Goal: Information Seeking & Learning: Compare options

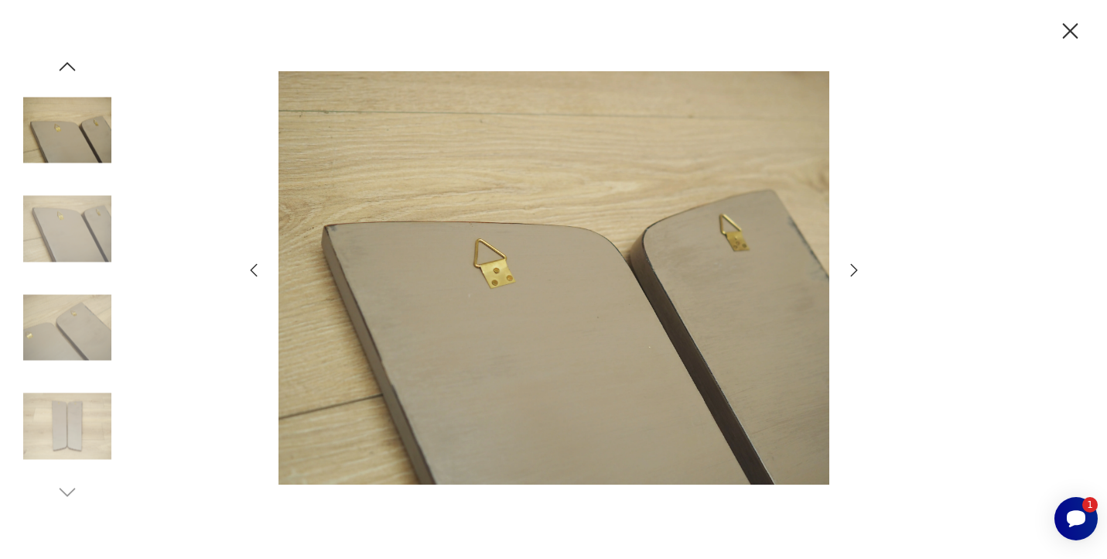
click at [1080, 32] on icon "button" at bounding box center [1070, 31] width 27 height 27
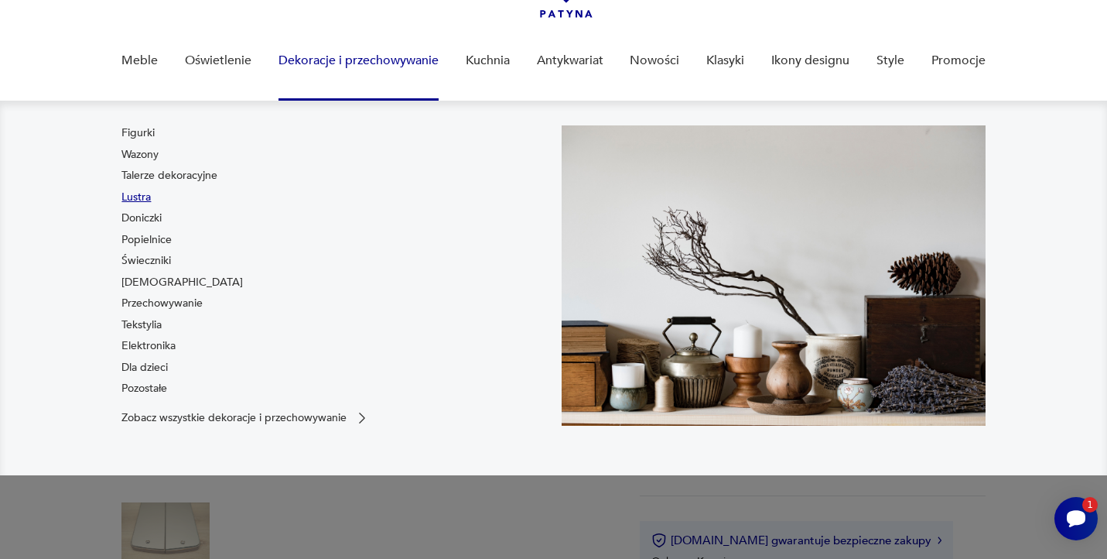
click at [138, 199] on link "Lustra" at bounding box center [135, 197] width 29 height 15
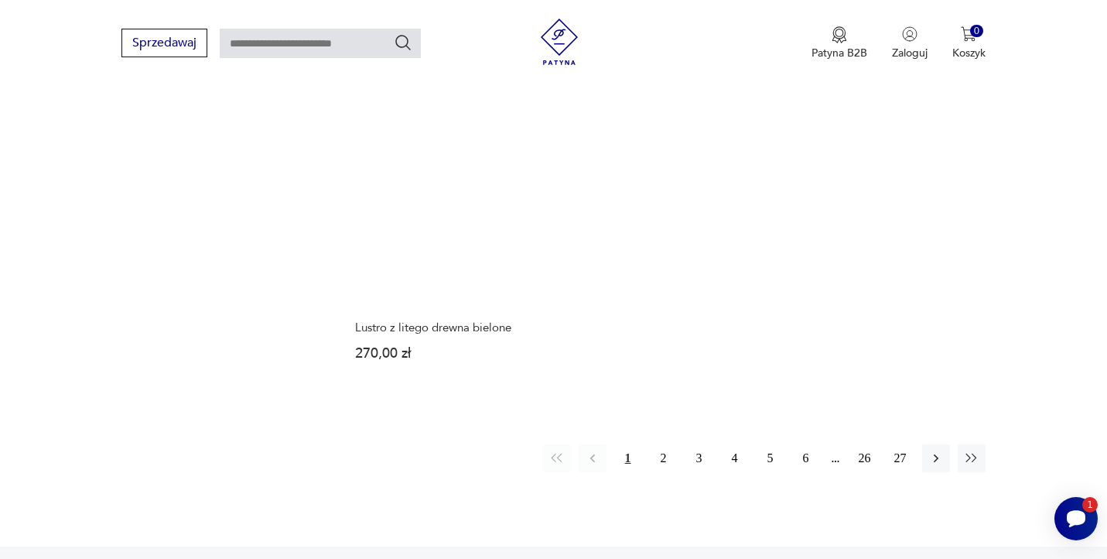
scroll to position [2237, 0]
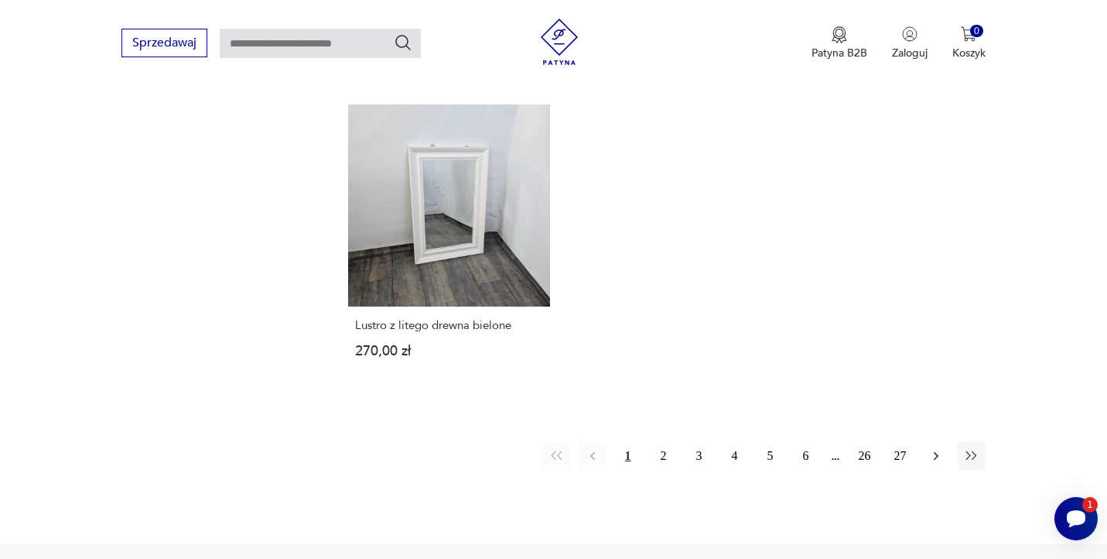
click at [932, 442] on button "button" at bounding box center [936, 456] width 28 height 28
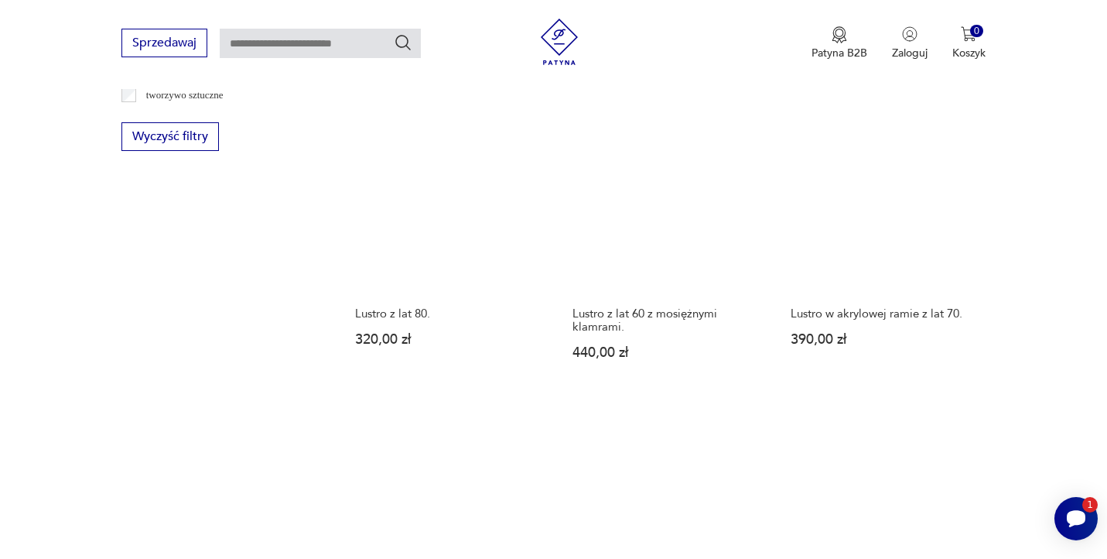
scroll to position [1891, 0]
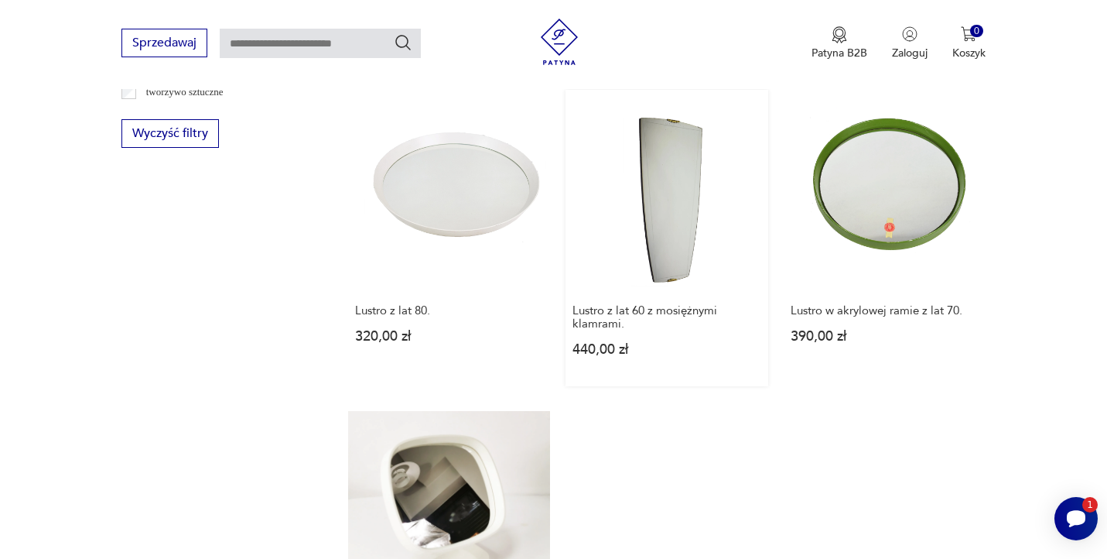
click at [679, 163] on link "Lustro z lat 60 z mosiężnymi klamrami. 440,00 zł" at bounding box center [667, 238] width 202 height 296
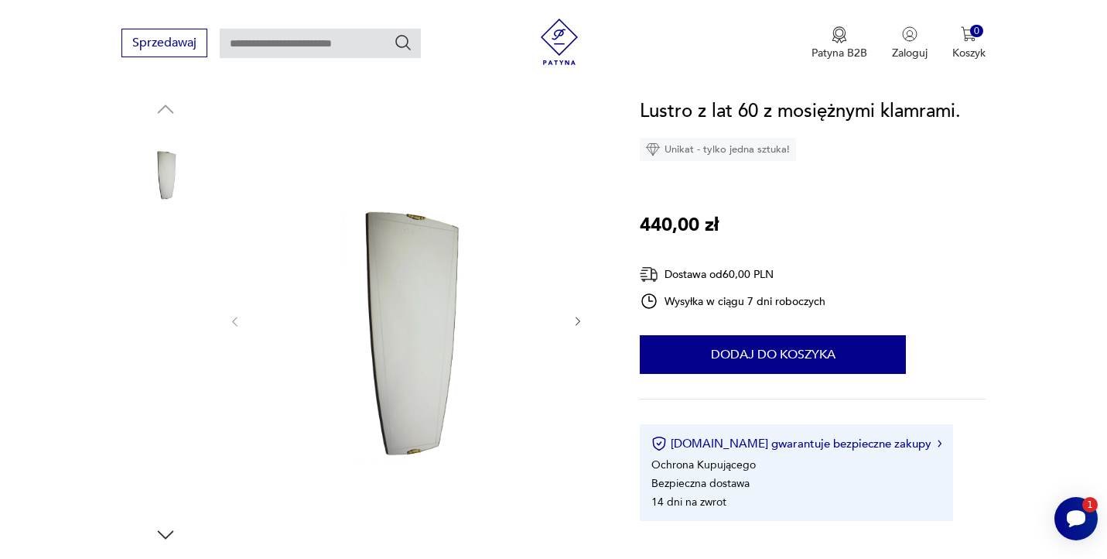
scroll to position [166, 0]
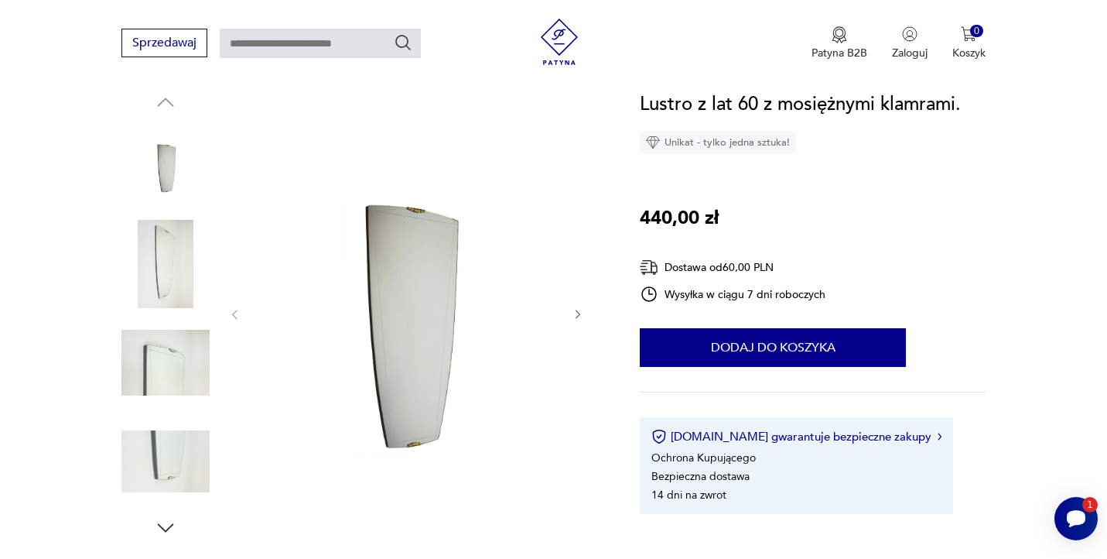
click at [402, 254] on img at bounding box center [406, 313] width 299 height 447
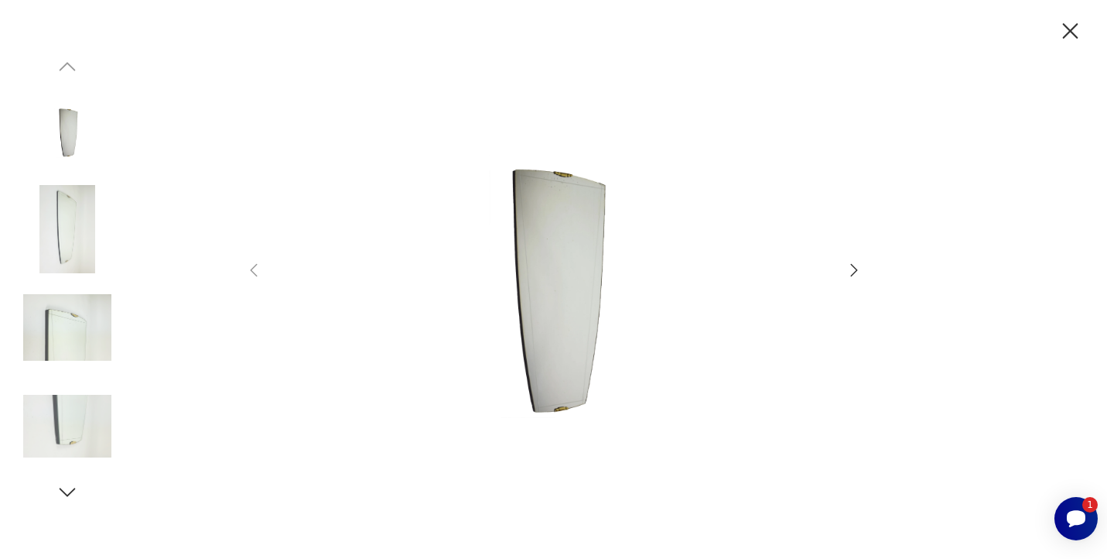
click at [592, 248] on img at bounding box center [554, 277] width 551 height 447
click at [855, 273] on icon "button" at bounding box center [854, 270] width 19 height 19
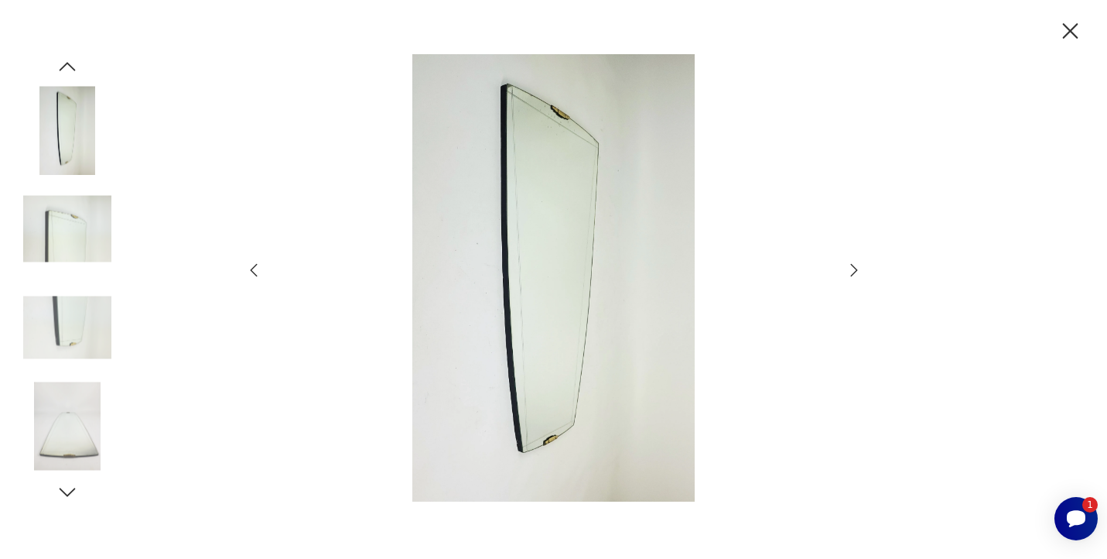
click at [855, 273] on icon "button" at bounding box center [854, 270] width 19 height 19
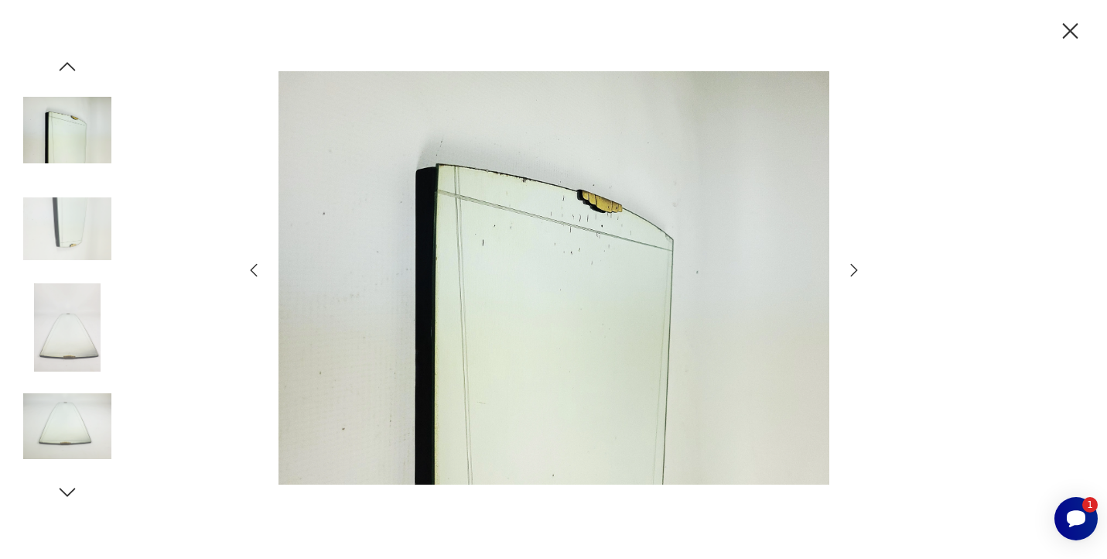
click at [855, 273] on icon "button" at bounding box center [854, 270] width 19 height 19
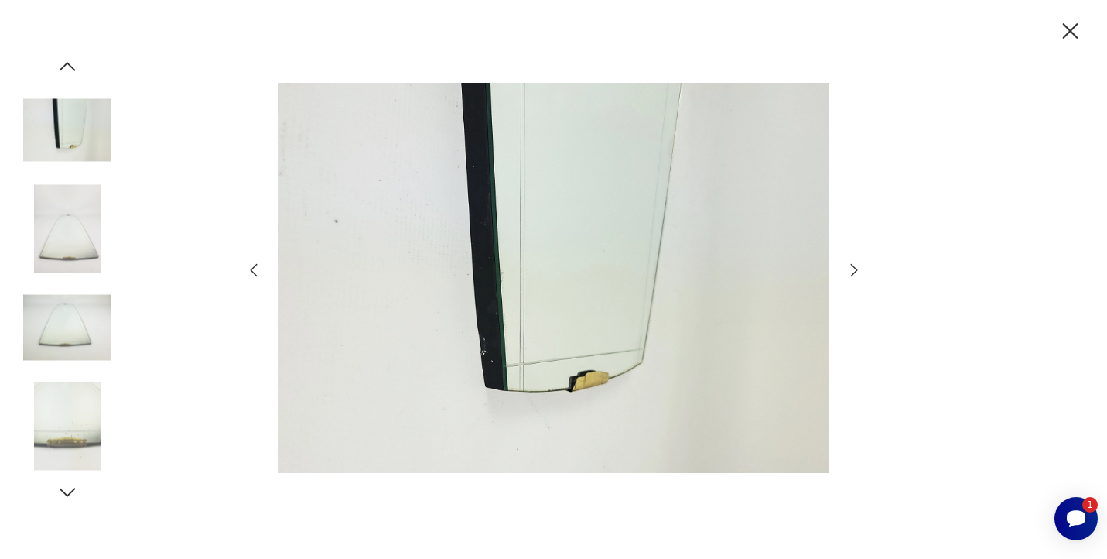
click at [855, 273] on icon "button" at bounding box center [854, 270] width 19 height 19
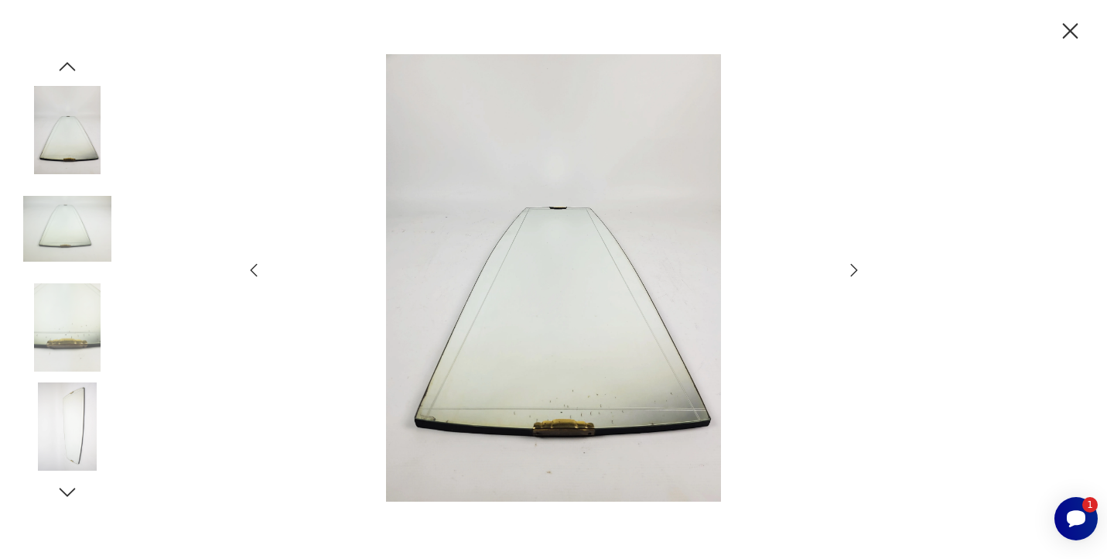
click at [855, 273] on icon "button" at bounding box center [854, 270] width 19 height 19
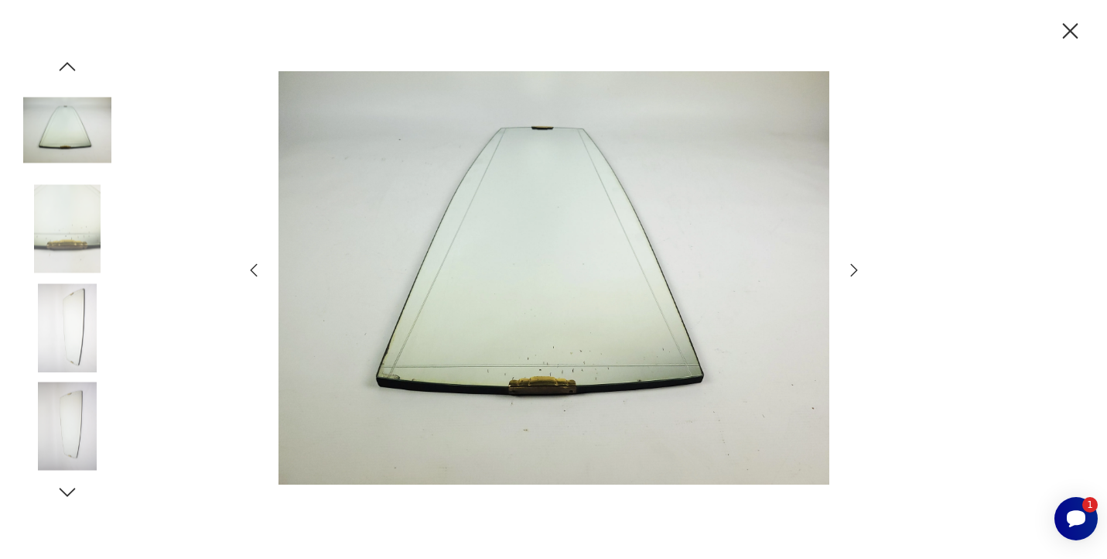
click at [855, 273] on icon "button" at bounding box center [854, 270] width 19 height 19
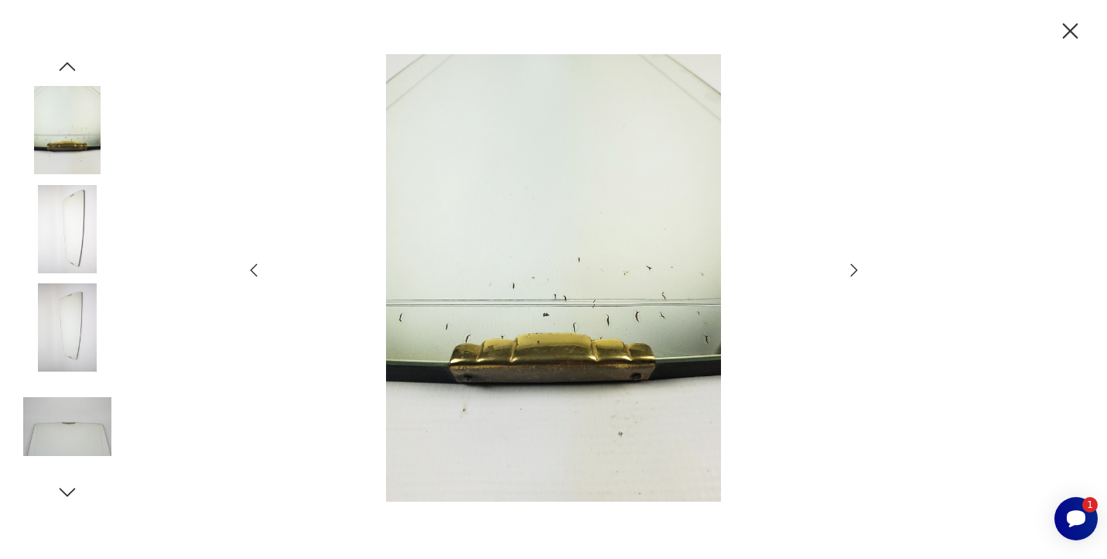
click at [855, 273] on icon "button" at bounding box center [854, 270] width 19 height 19
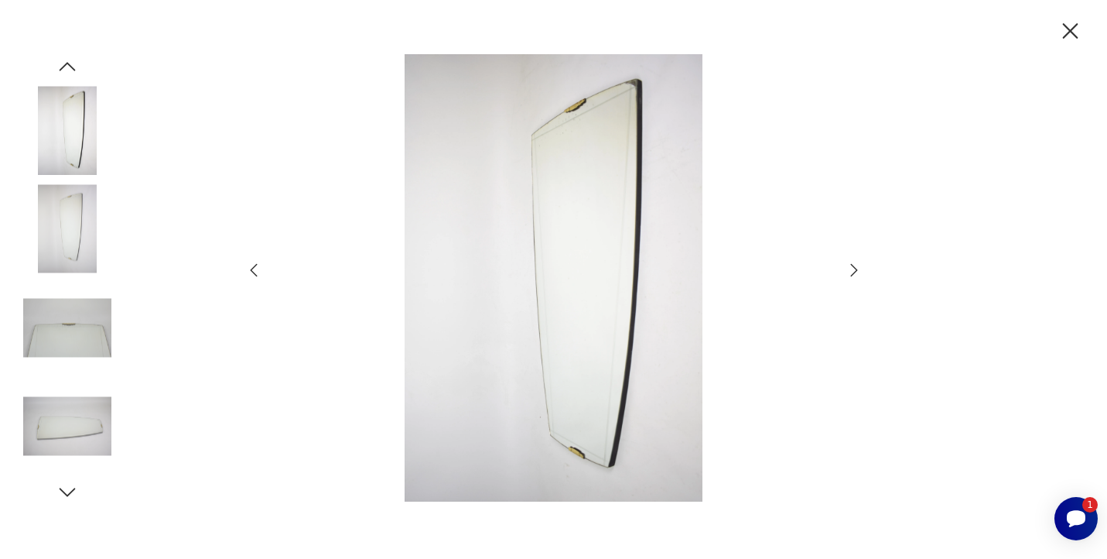
click at [855, 273] on icon "button" at bounding box center [854, 270] width 19 height 19
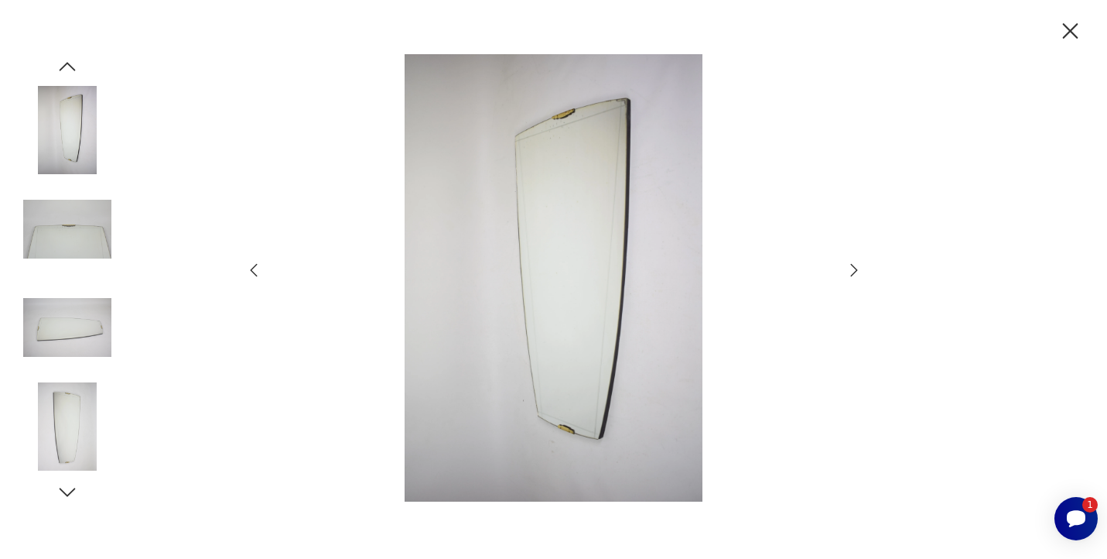
click at [1067, 32] on icon "button" at bounding box center [1070, 31] width 27 height 27
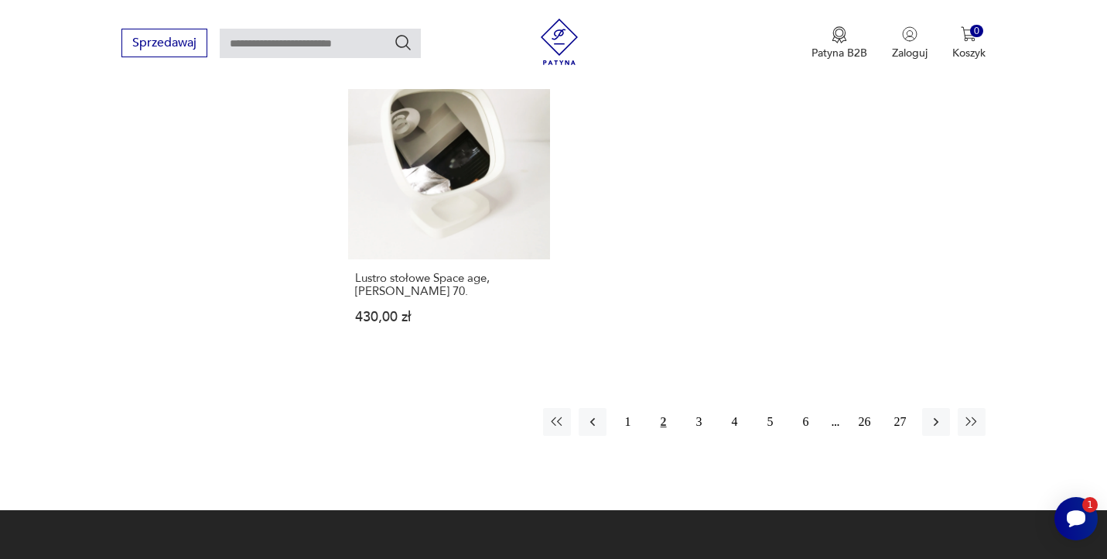
scroll to position [2247, 0]
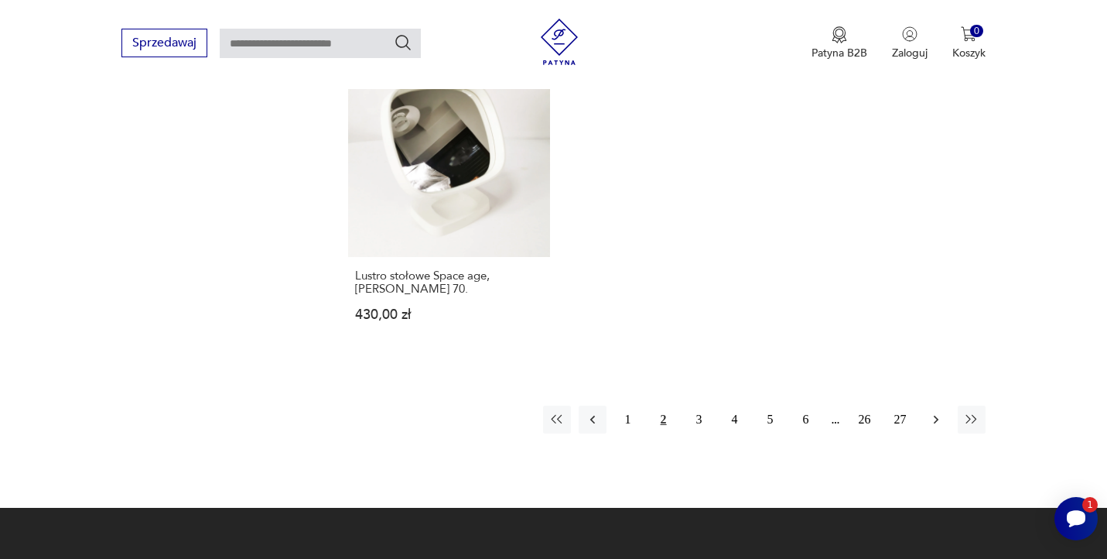
click at [937, 412] on icon "button" at bounding box center [936, 419] width 15 height 15
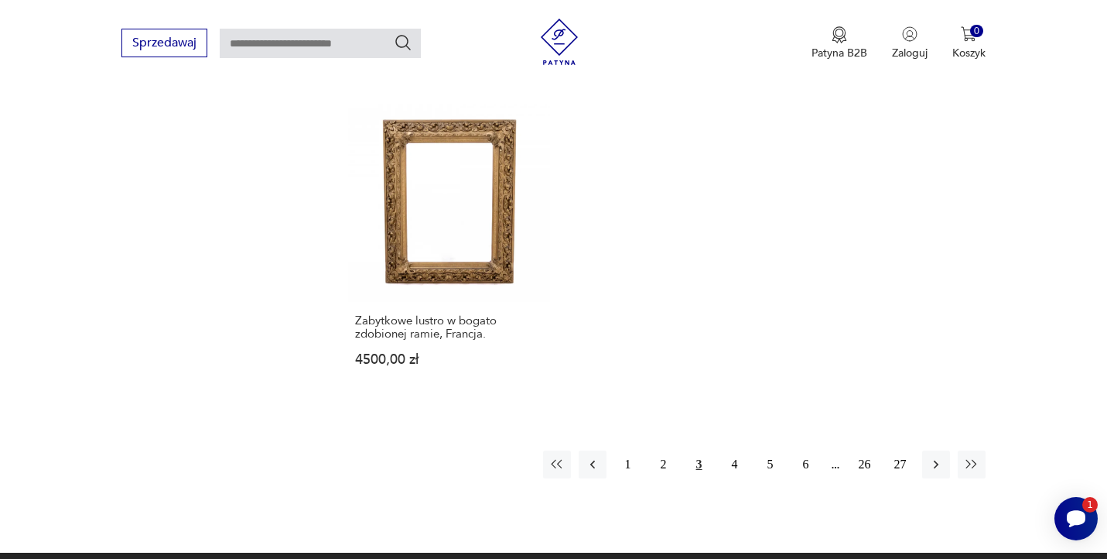
scroll to position [2250, 0]
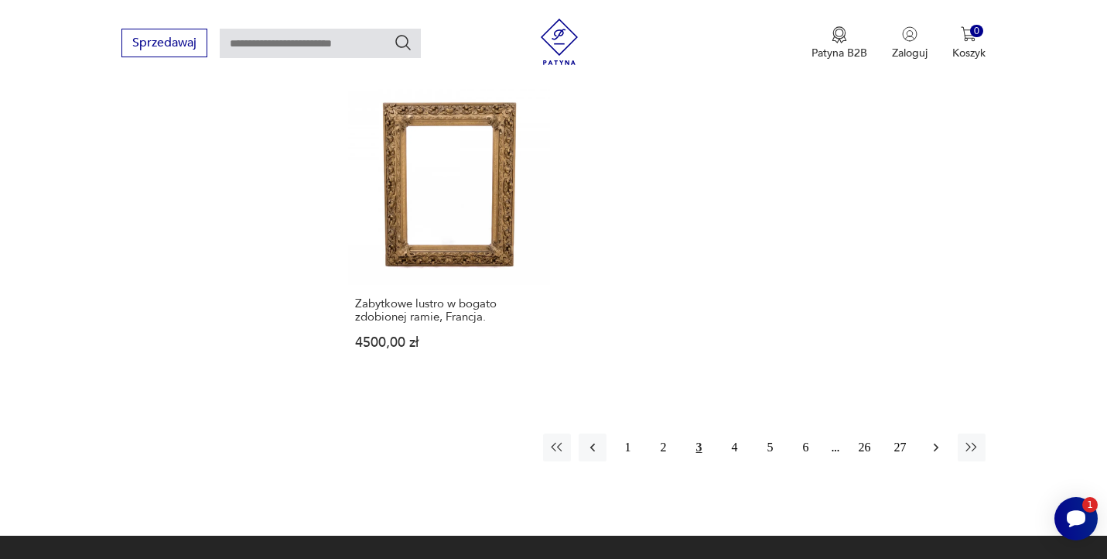
click at [939, 440] on icon "button" at bounding box center [936, 447] width 15 height 15
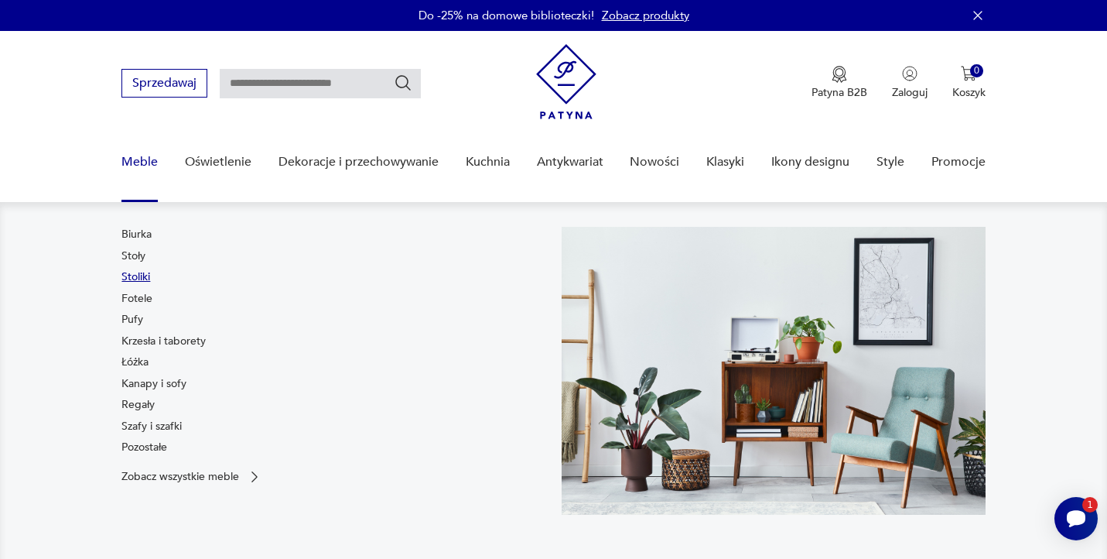
click at [144, 277] on link "Stoliki" at bounding box center [135, 276] width 29 height 15
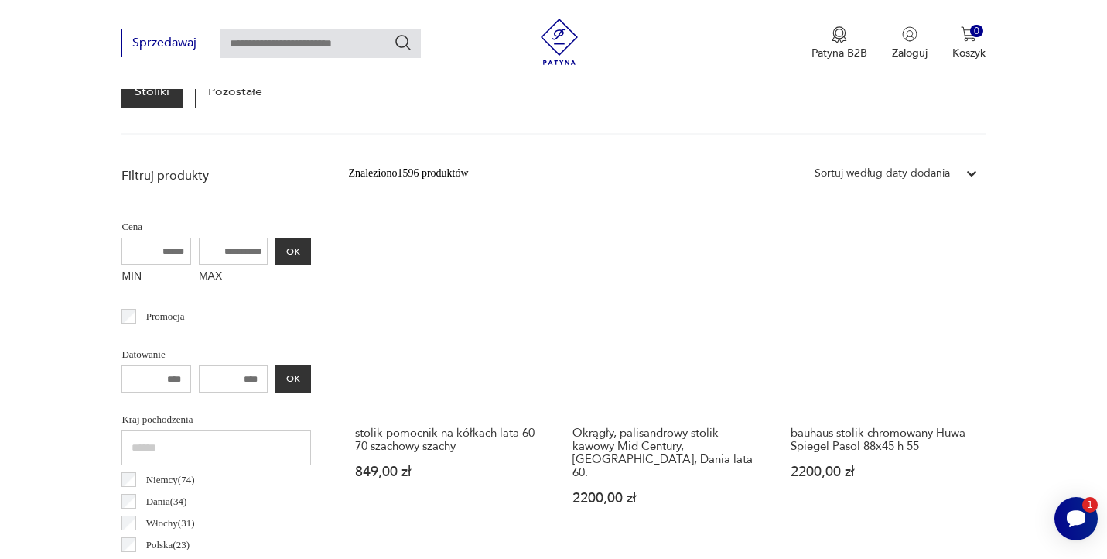
scroll to position [486, 0]
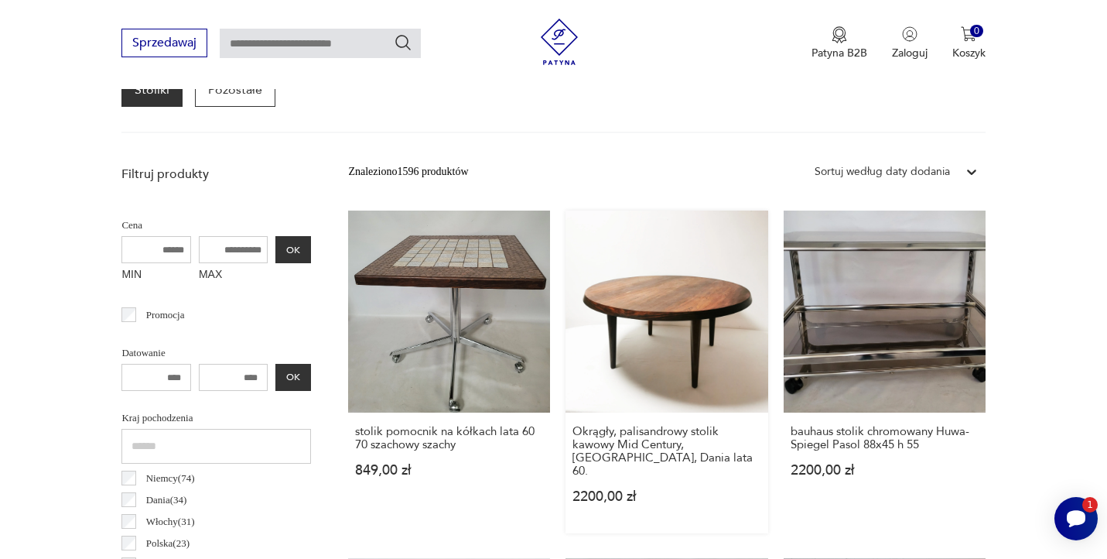
click at [677, 297] on link "Okrągły, palisandrowy stolik kawowy Mid Century, [GEOGRAPHIC_DATA], Dania lata …" at bounding box center [667, 371] width 202 height 323
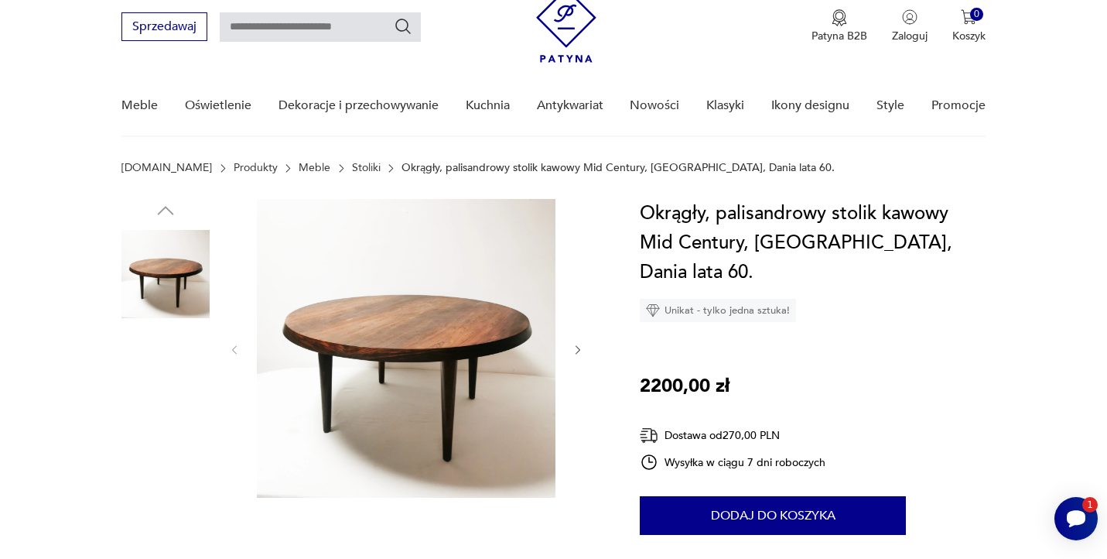
scroll to position [58, 0]
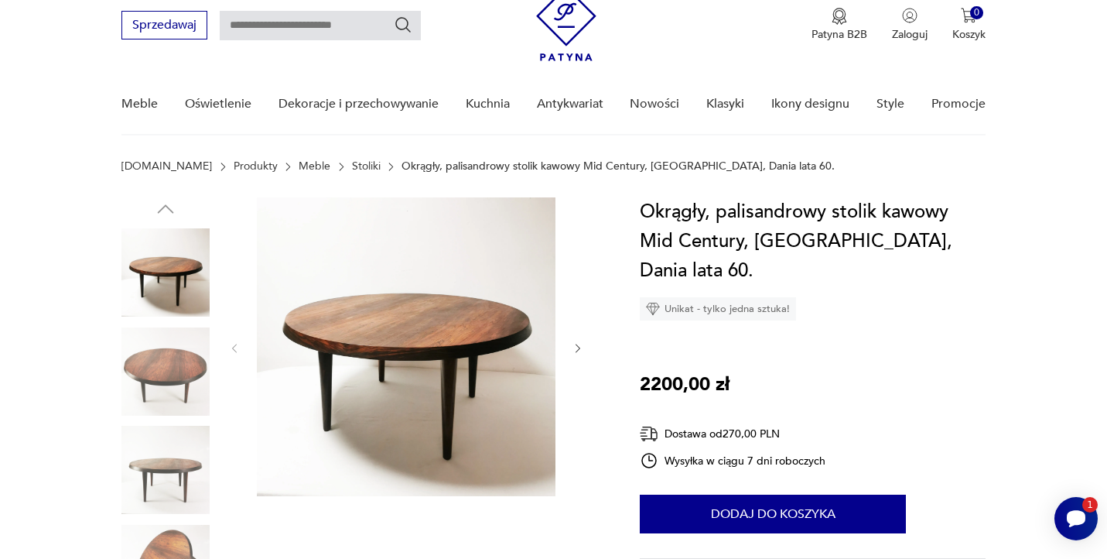
click at [375, 359] on img at bounding box center [406, 346] width 299 height 299
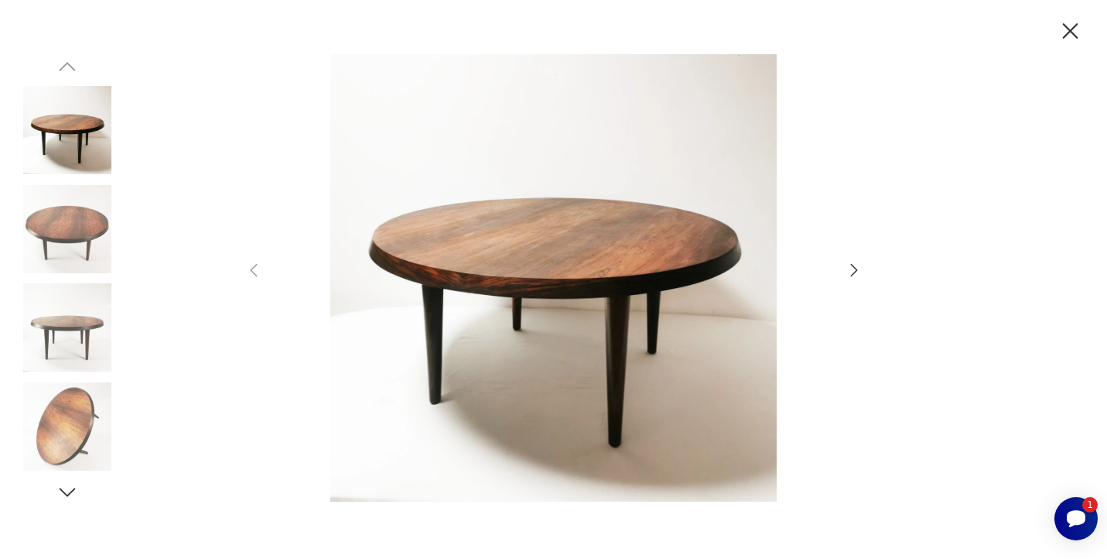
click at [854, 272] on icon "button" at bounding box center [853, 270] width 7 height 12
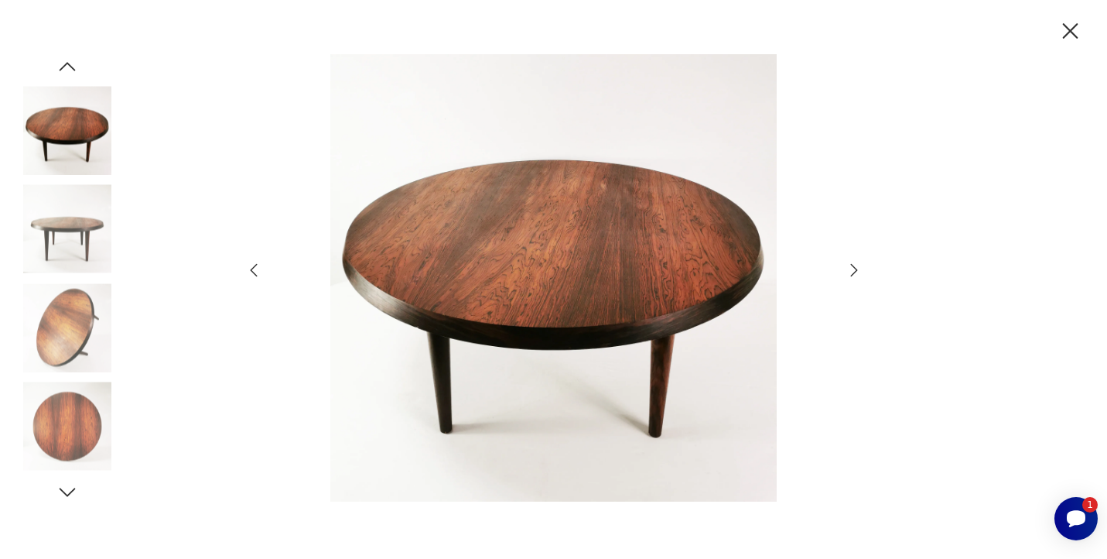
click at [854, 272] on icon "button" at bounding box center [853, 270] width 7 height 12
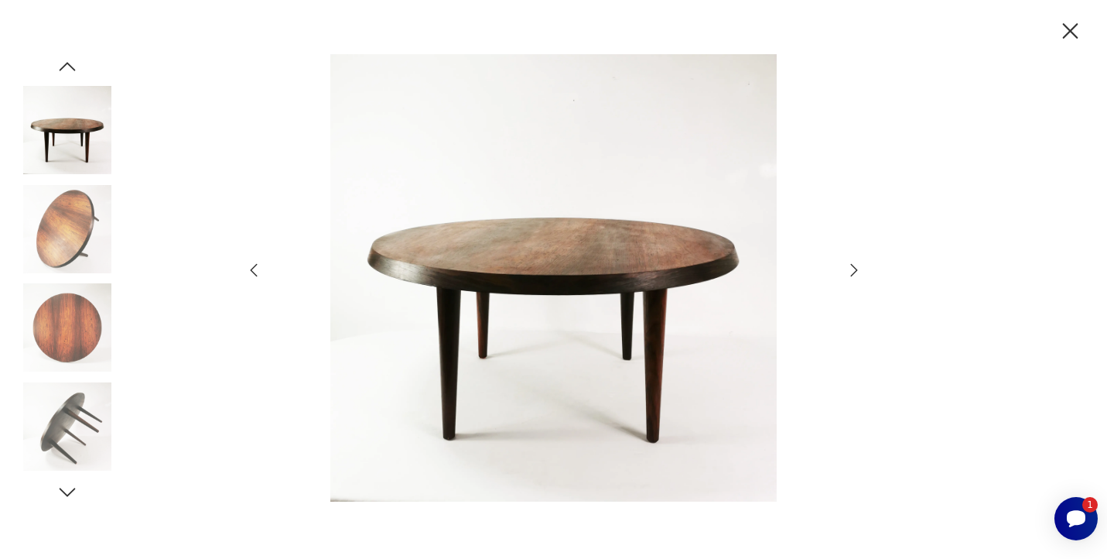
click at [854, 272] on icon "button" at bounding box center [853, 270] width 7 height 12
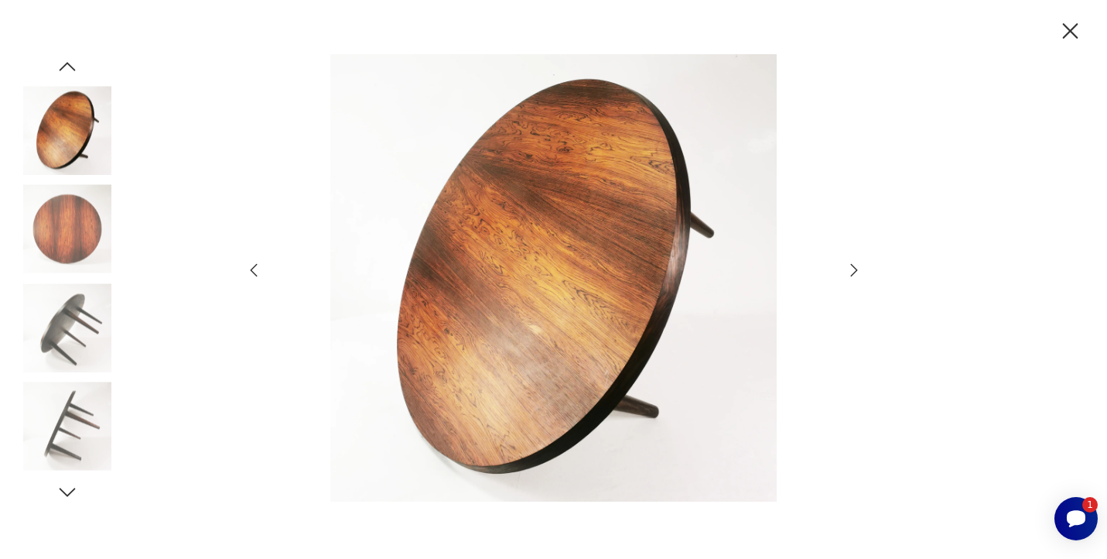
click at [854, 272] on icon "button" at bounding box center [853, 270] width 7 height 12
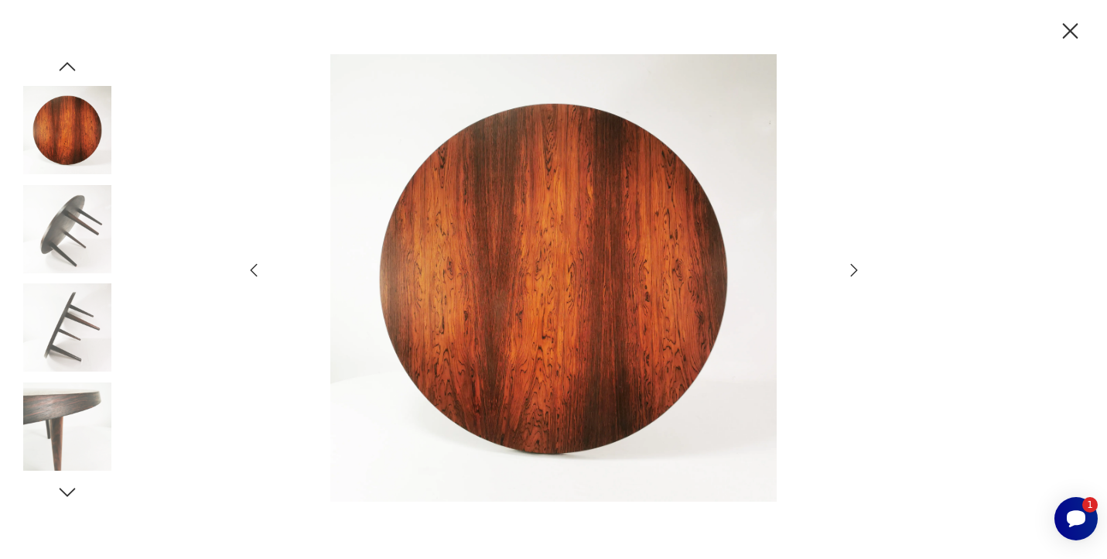
click at [854, 272] on icon "button" at bounding box center [853, 270] width 7 height 12
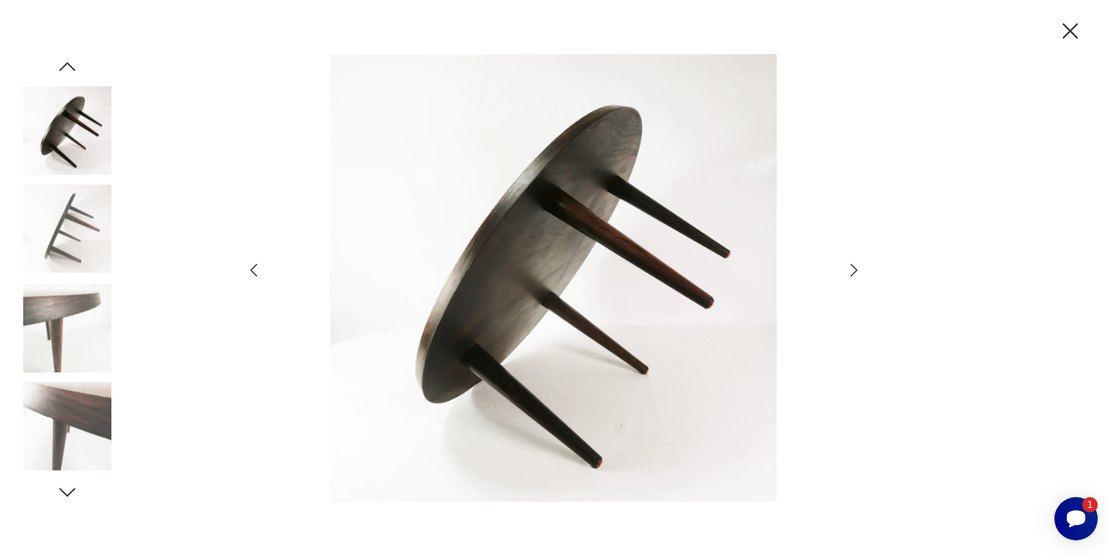
click at [854, 272] on icon "button" at bounding box center [853, 270] width 7 height 12
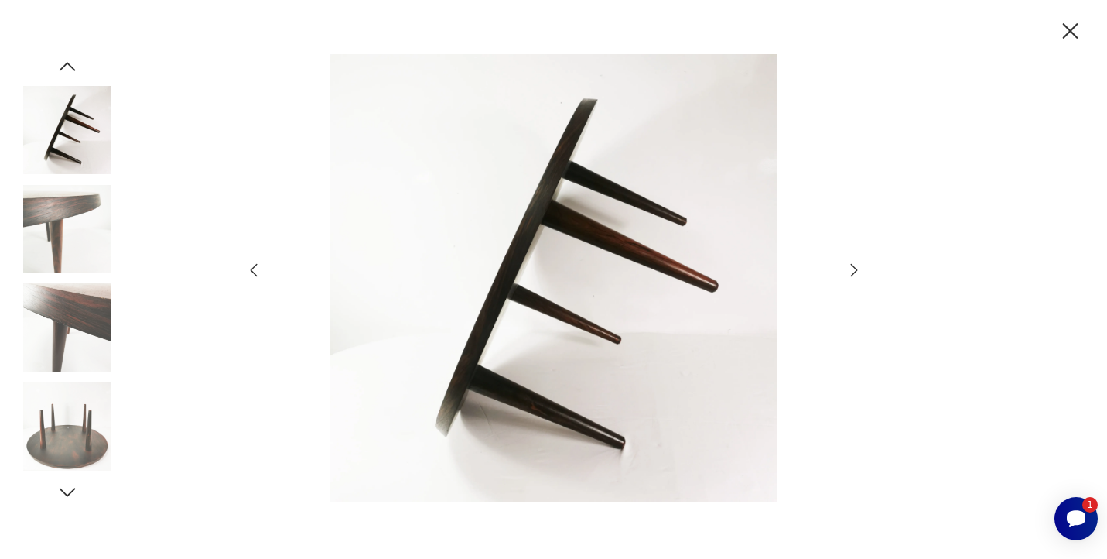
click at [854, 272] on icon "button" at bounding box center [853, 270] width 7 height 12
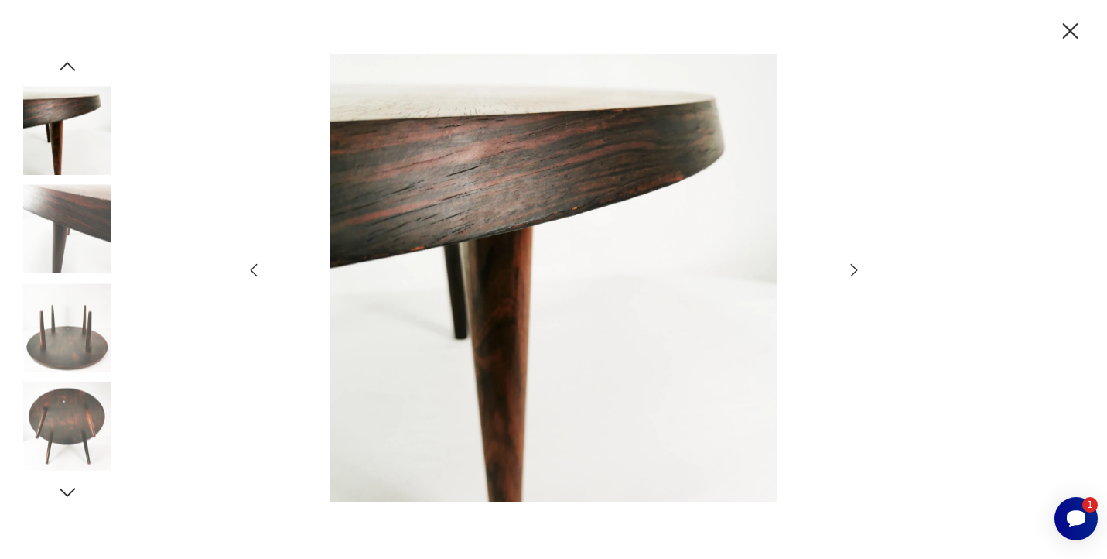
click at [854, 272] on icon "button" at bounding box center [853, 270] width 7 height 12
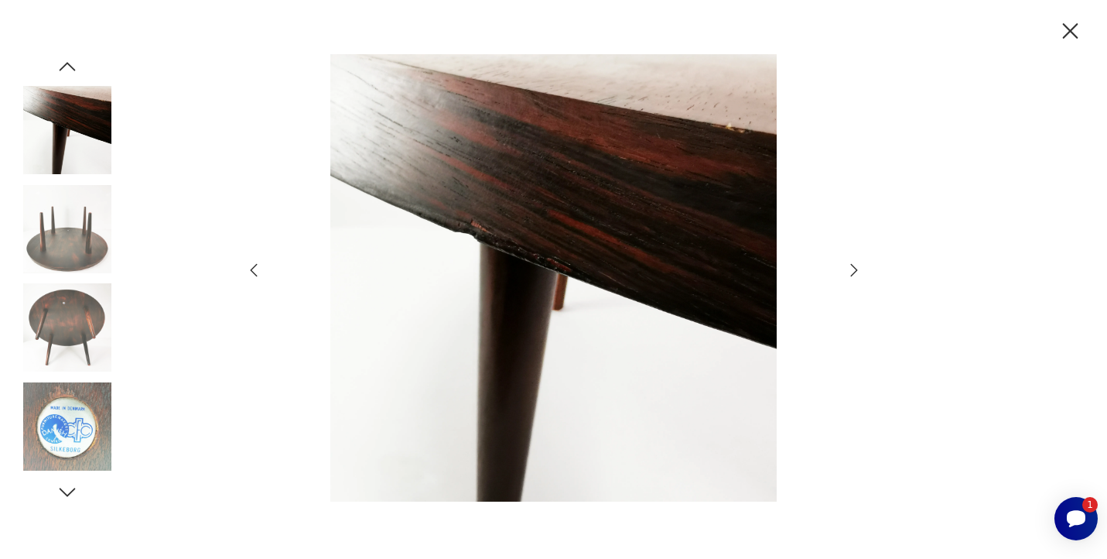
click at [854, 272] on icon "button" at bounding box center [853, 270] width 7 height 12
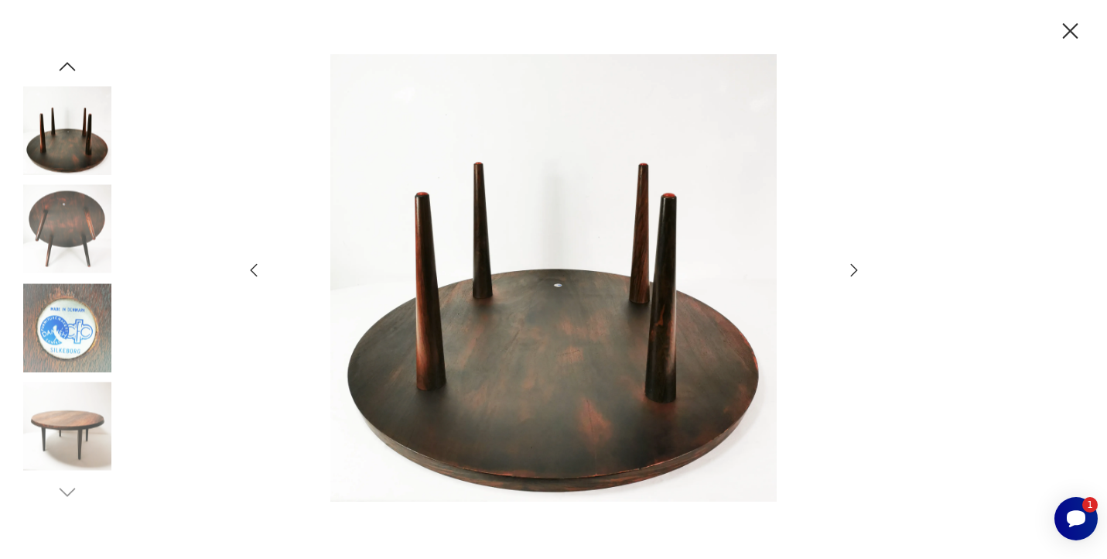
click at [854, 272] on icon "button" at bounding box center [853, 270] width 7 height 12
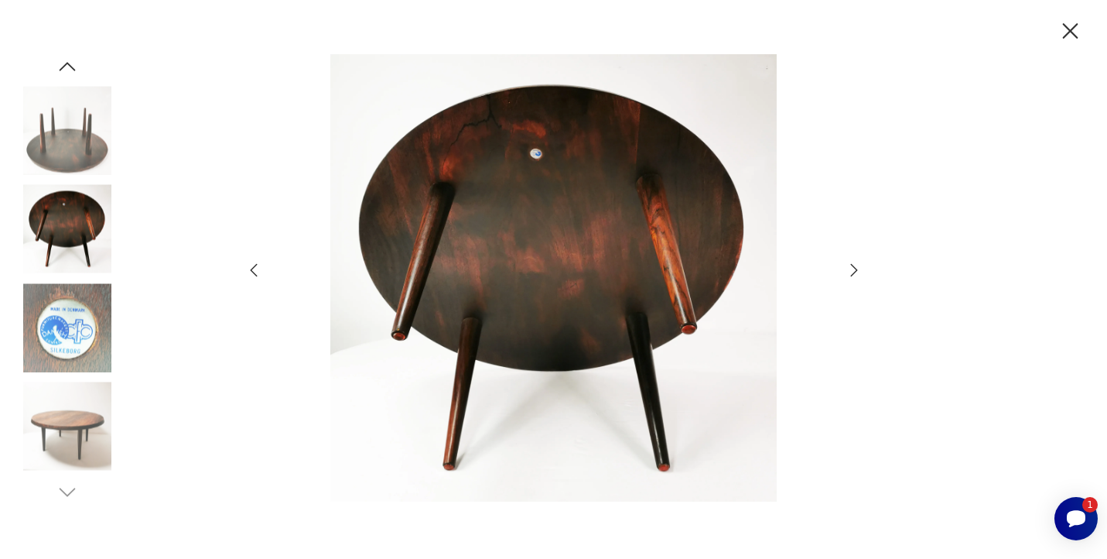
click at [854, 272] on icon "button" at bounding box center [853, 270] width 7 height 12
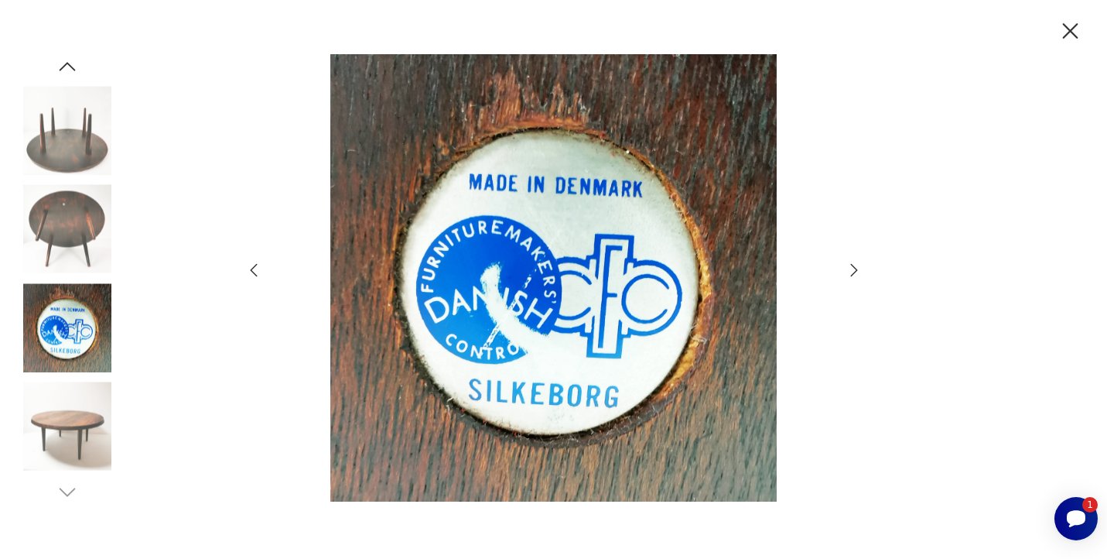
click at [854, 272] on icon "button" at bounding box center [853, 270] width 7 height 12
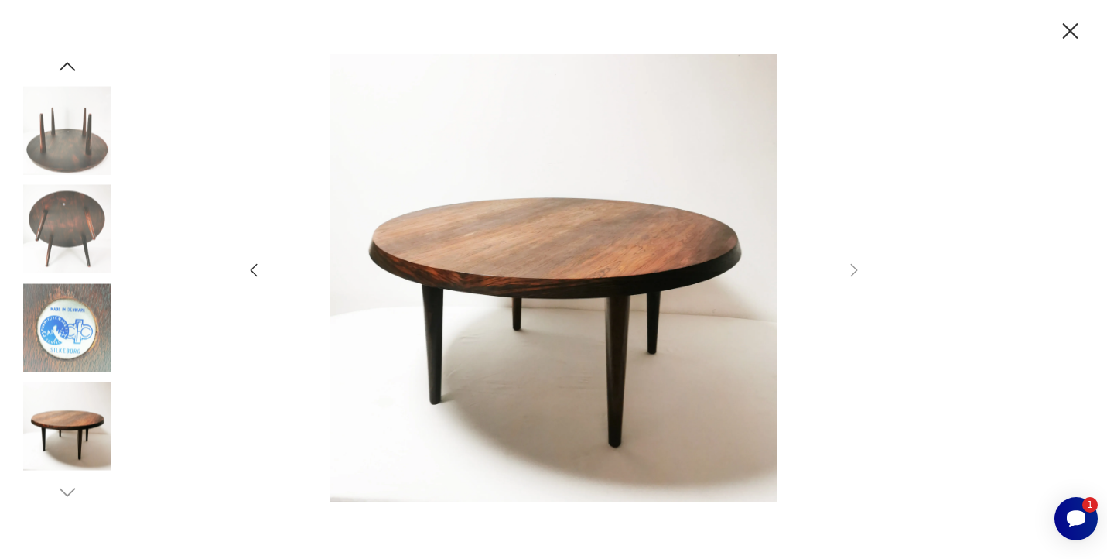
click at [1064, 30] on icon "button" at bounding box center [1070, 31] width 27 height 27
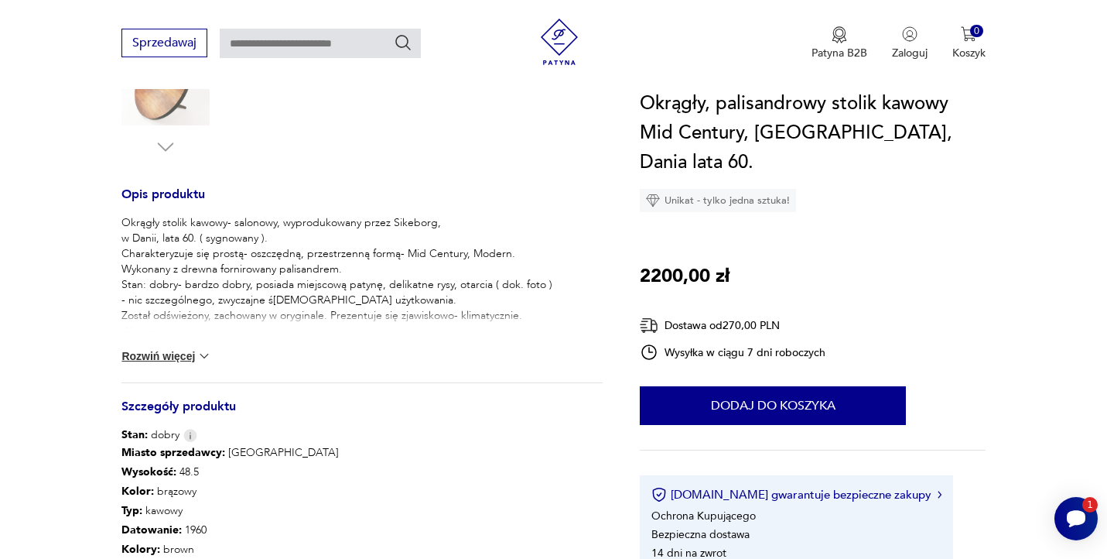
scroll to position [551, 0]
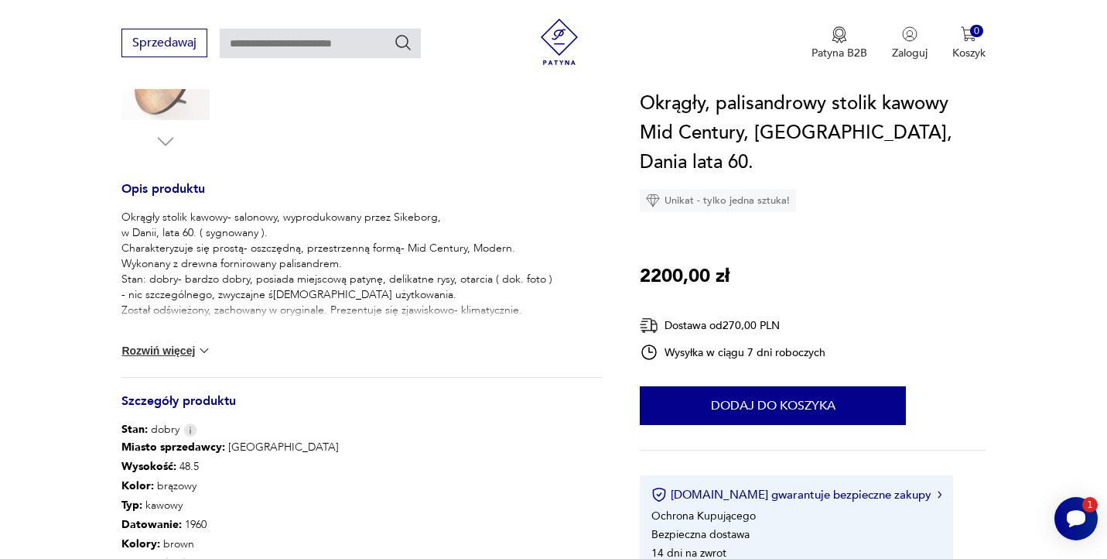
click at [192, 351] on button "Rozwiń więcej" at bounding box center [166, 350] width 90 height 15
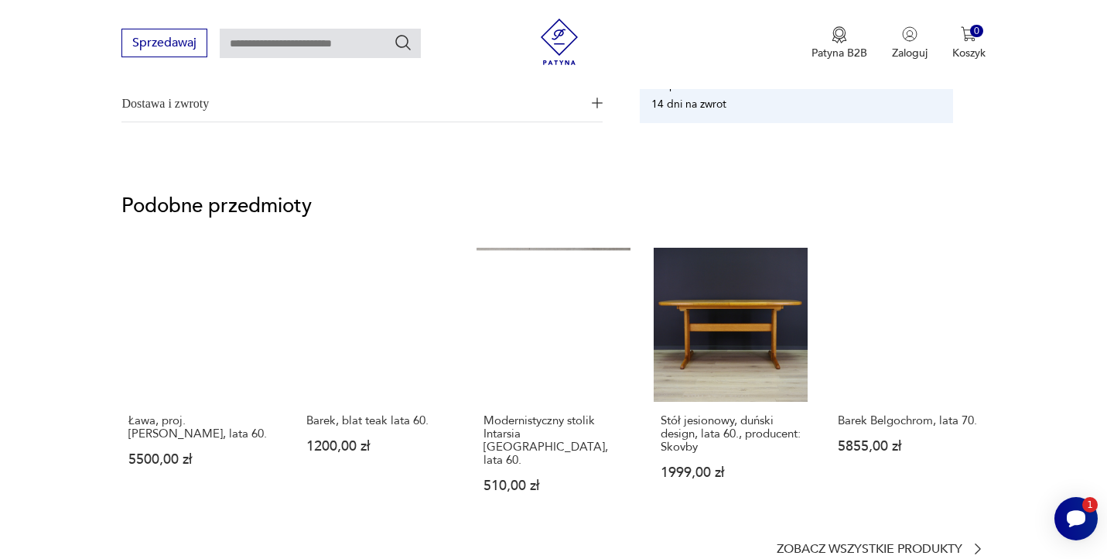
scroll to position [1239, 0]
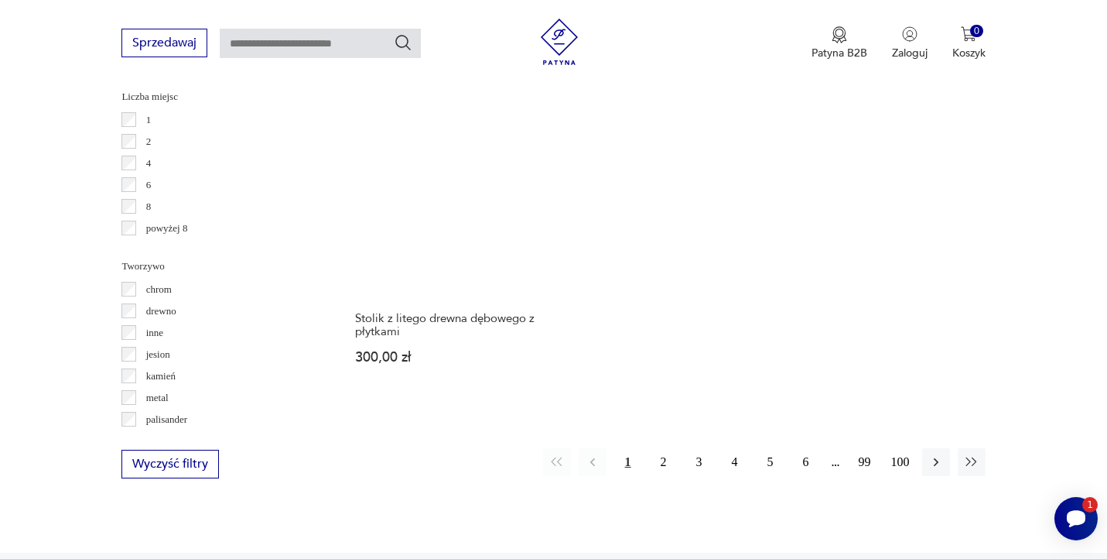
scroll to position [2267, 0]
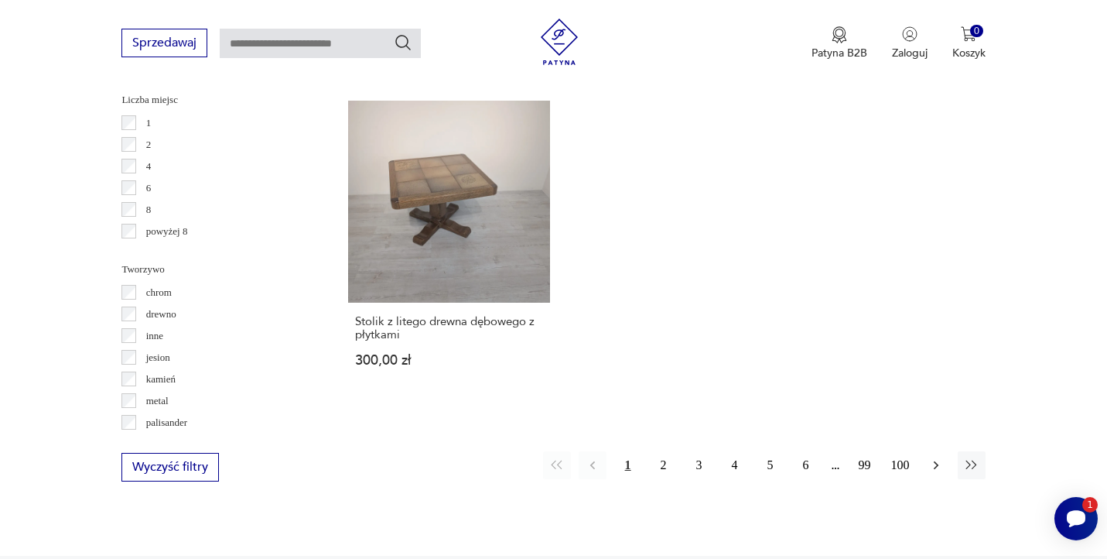
click at [935, 461] on icon "button" at bounding box center [935, 465] width 5 height 9
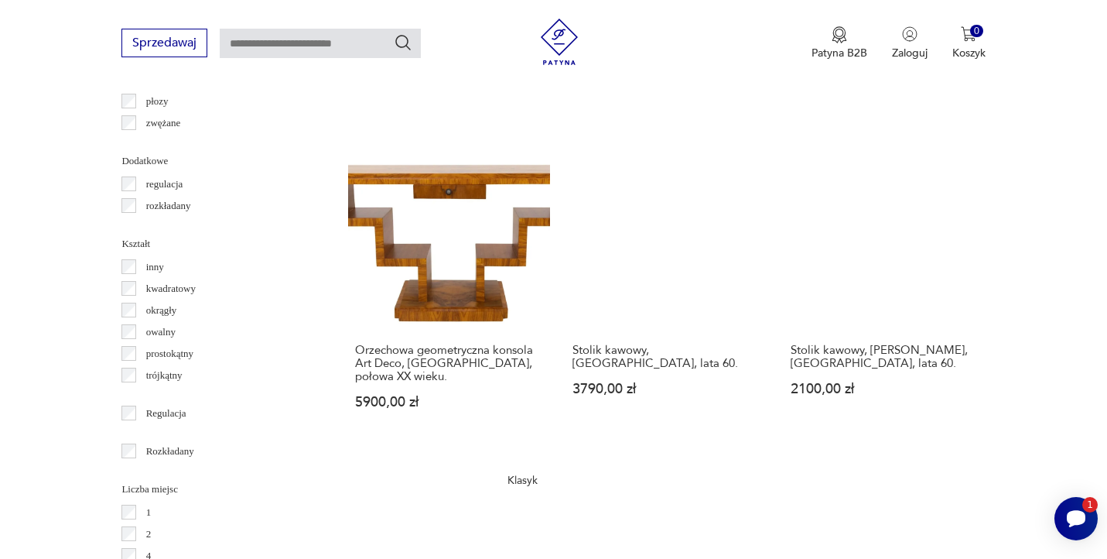
scroll to position [1880, 0]
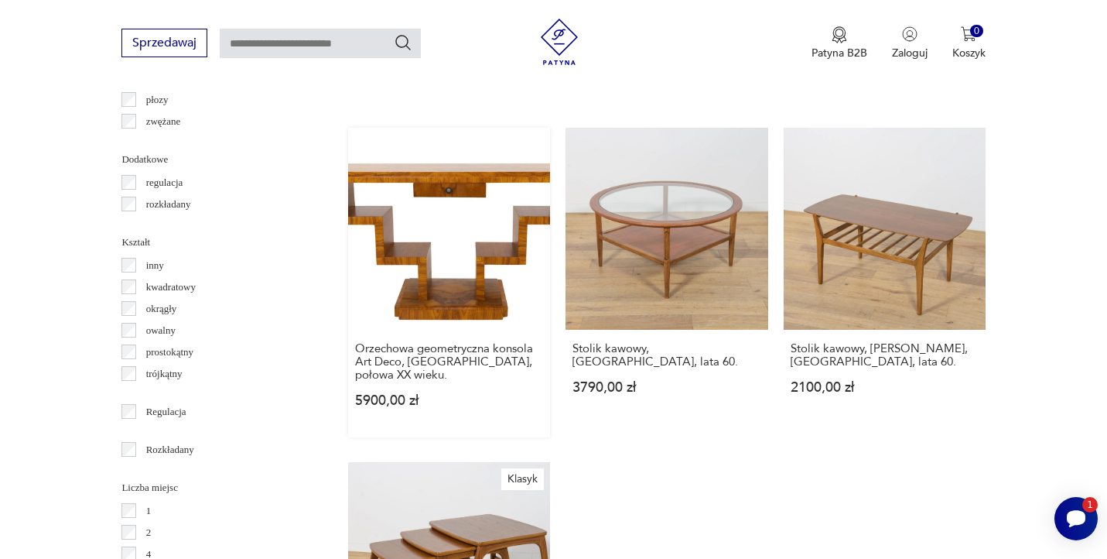
click at [485, 203] on link "Orzechowa geometryczna konsola Art Deco, [GEOGRAPHIC_DATA], połowa XX wieku. 59…" at bounding box center [449, 283] width 202 height 310
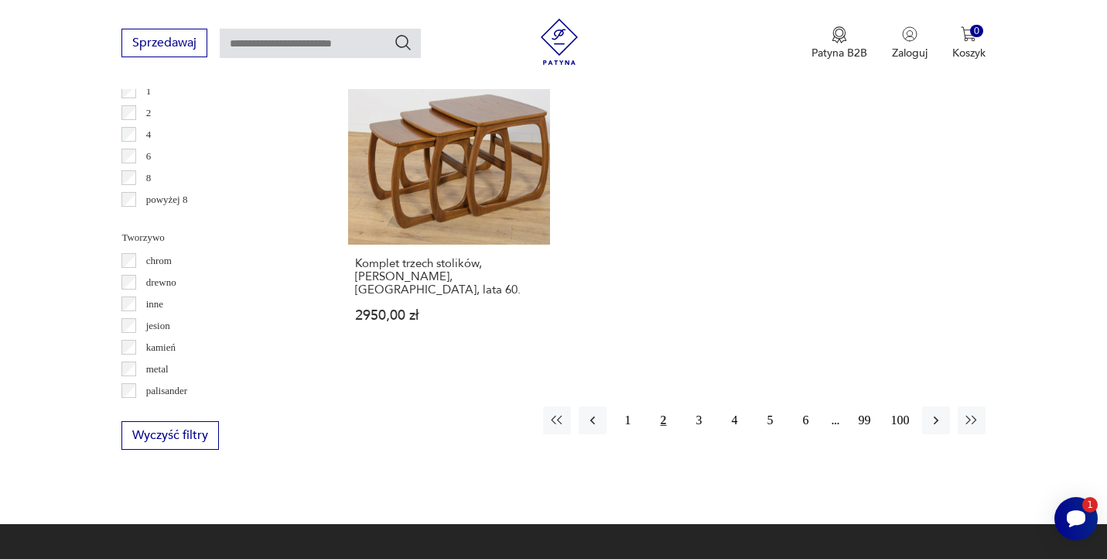
scroll to position [2319, 0]
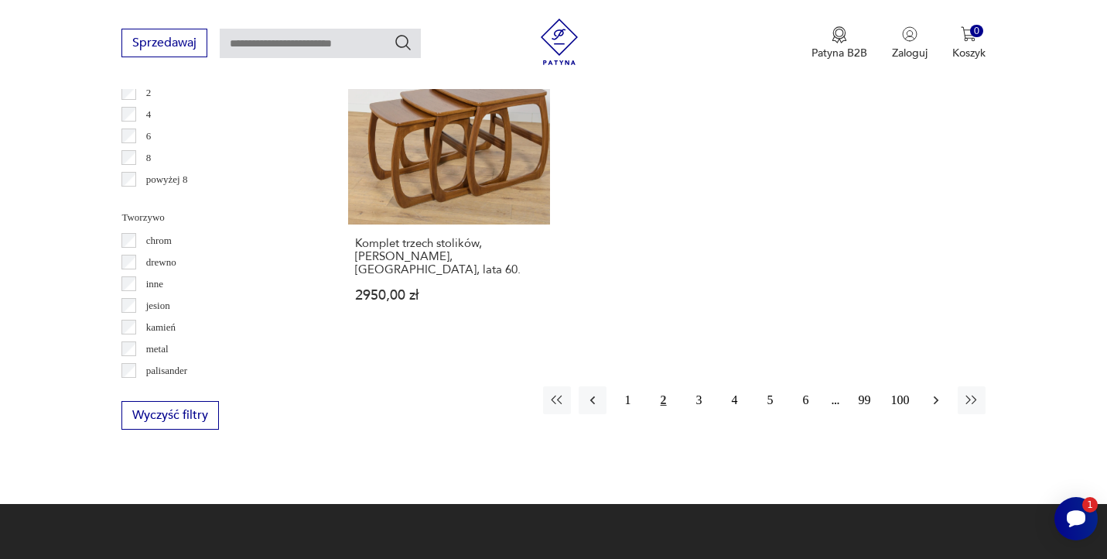
click at [930, 392] on icon "button" at bounding box center [936, 399] width 15 height 15
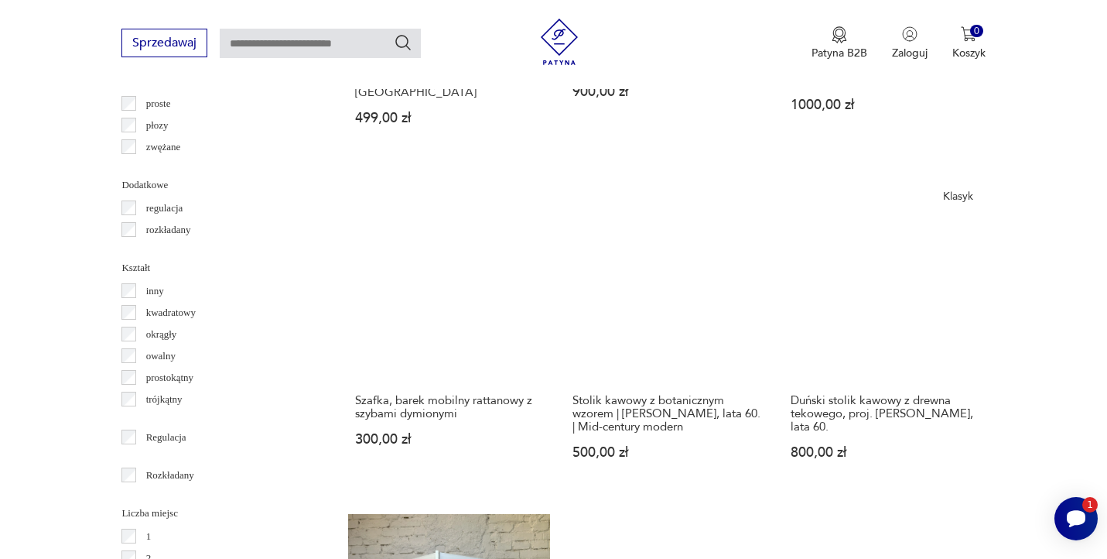
scroll to position [1856, 0]
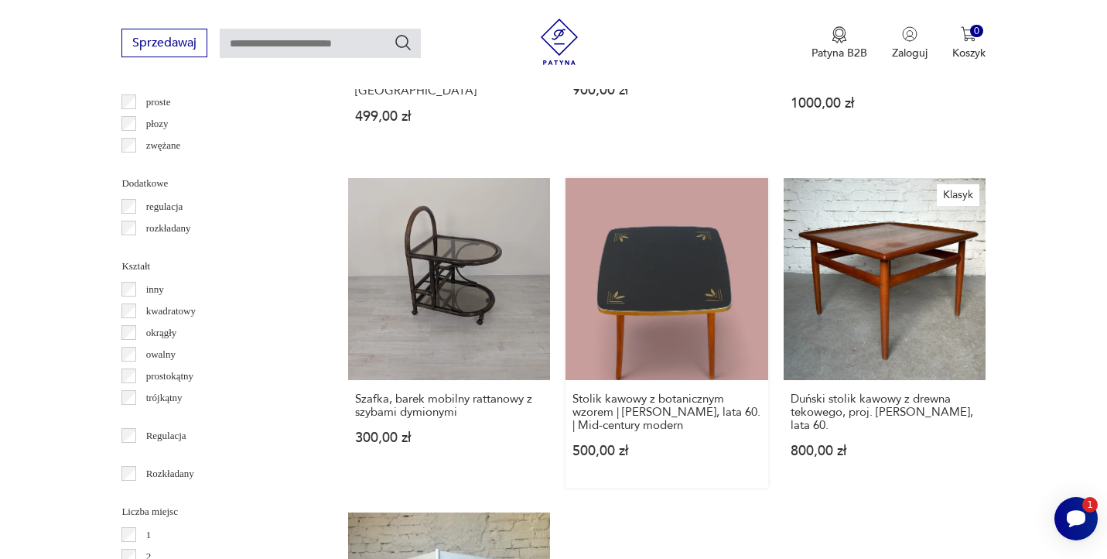
click at [689, 223] on link "Stolik kawowy z botanicznym wzorem | [PERSON_NAME], lata 60. | Mid-century mode…" at bounding box center [667, 333] width 202 height 310
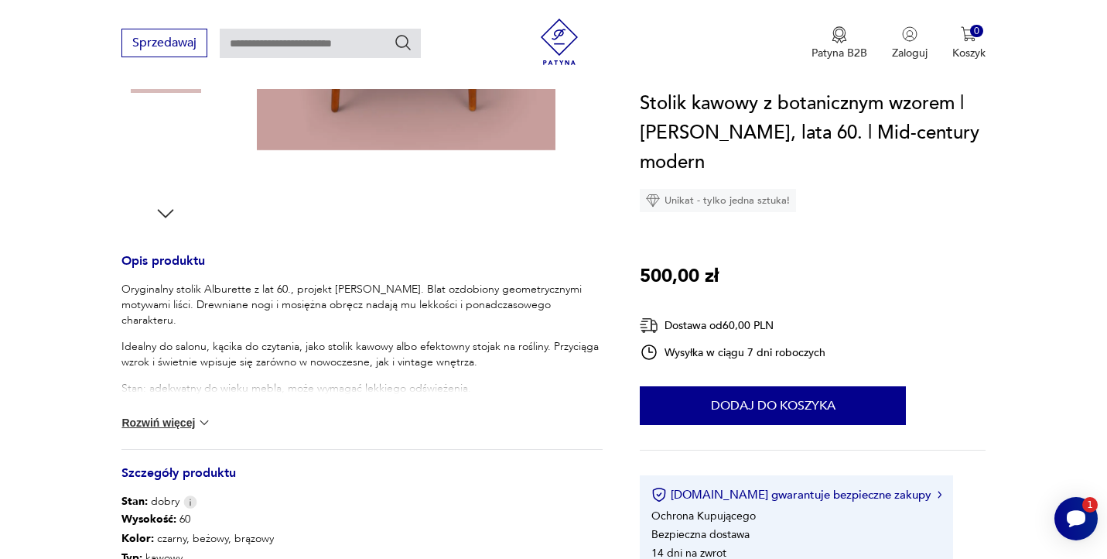
scroll to position [480, 0]
click at [181, 423] on button "Rozwiń więcej" at bounding box center [166, 421] width 90 height 15
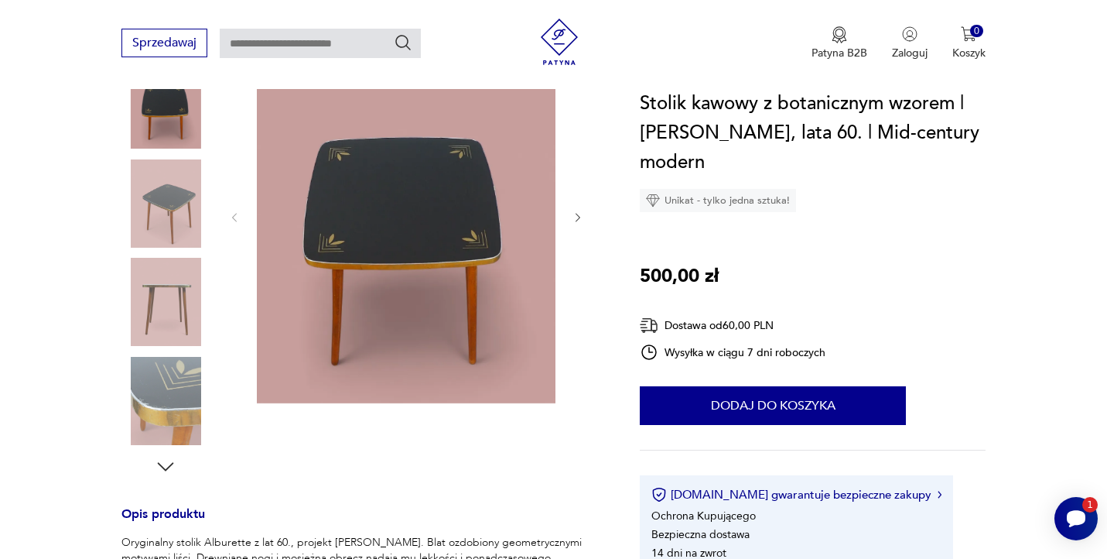
scroll to position [0, 0]
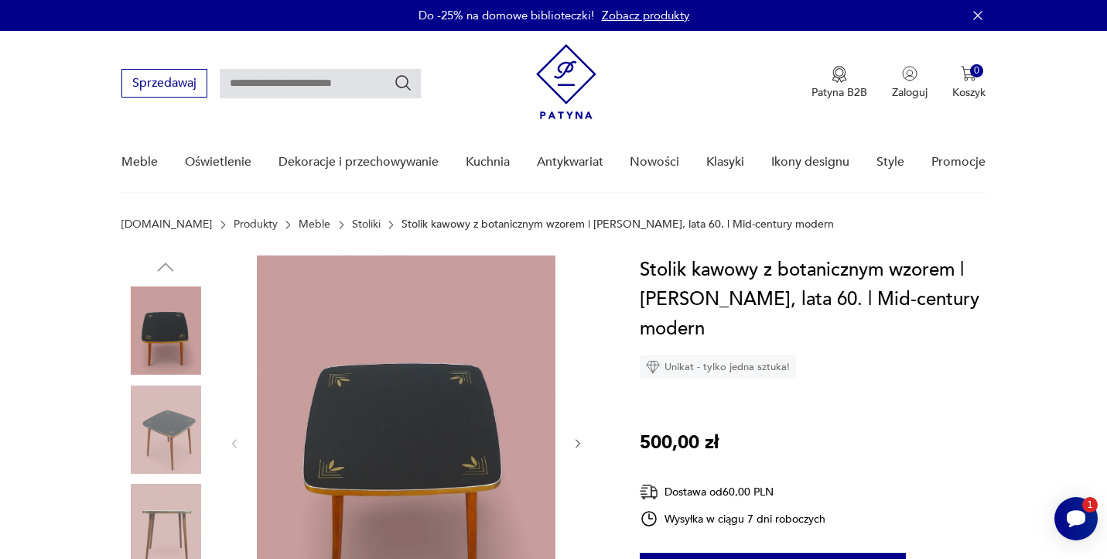
click at [165, 320] on img at bounding box center [165, 330] width 88 height 88
click at [167, 324] on img at bounding box center [165, 330] width 88 height 88
click at [359, 344] on img at bounding box center [406, 442] width 299 height 374
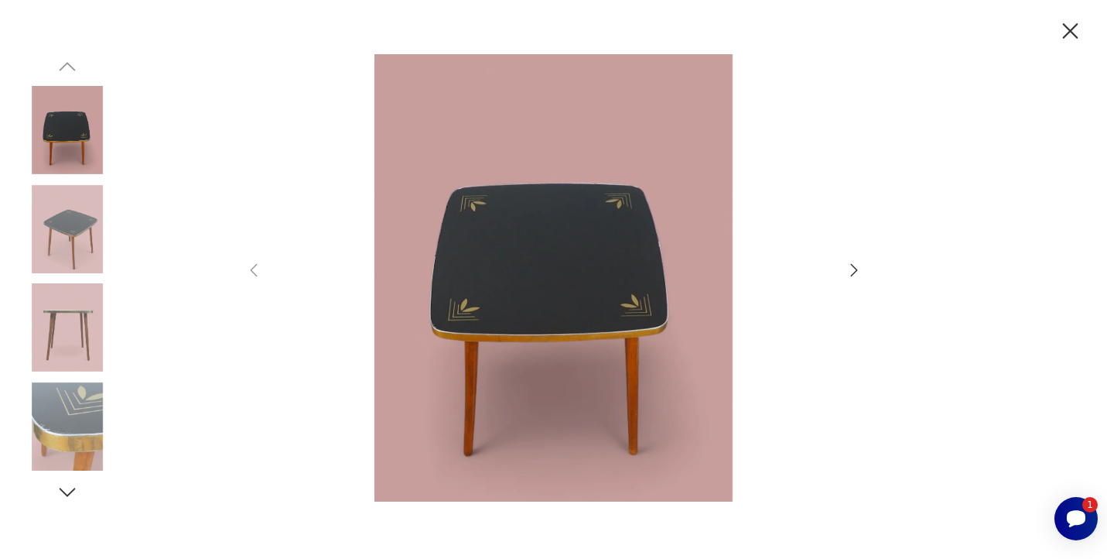
click at [858, 271] on icon "button" at bounding box center [854, 270] width 19 height 19
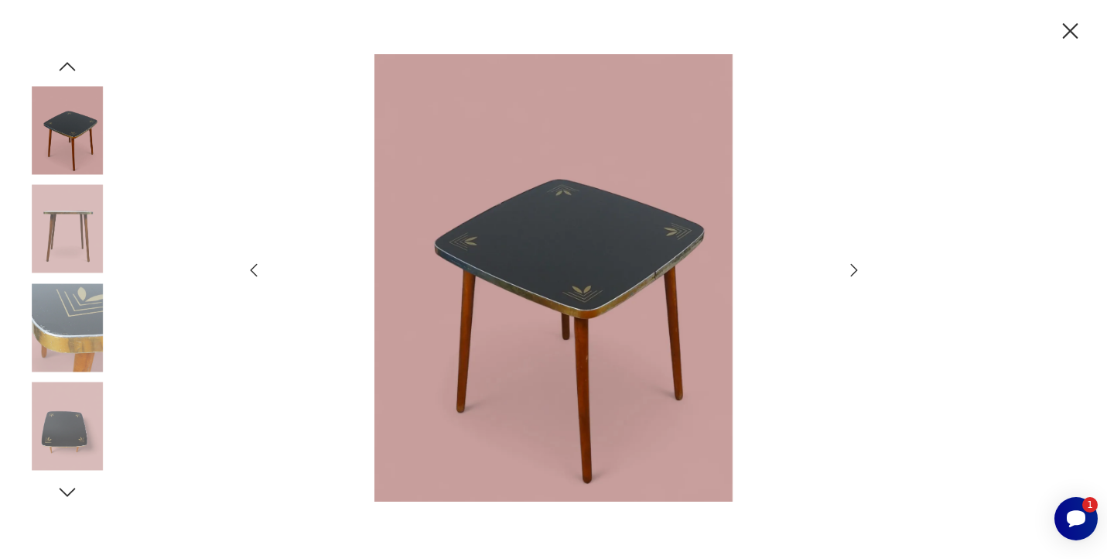
click at [858, 271] on icon "button" at bounding box center [854, 270] width 19 height 19
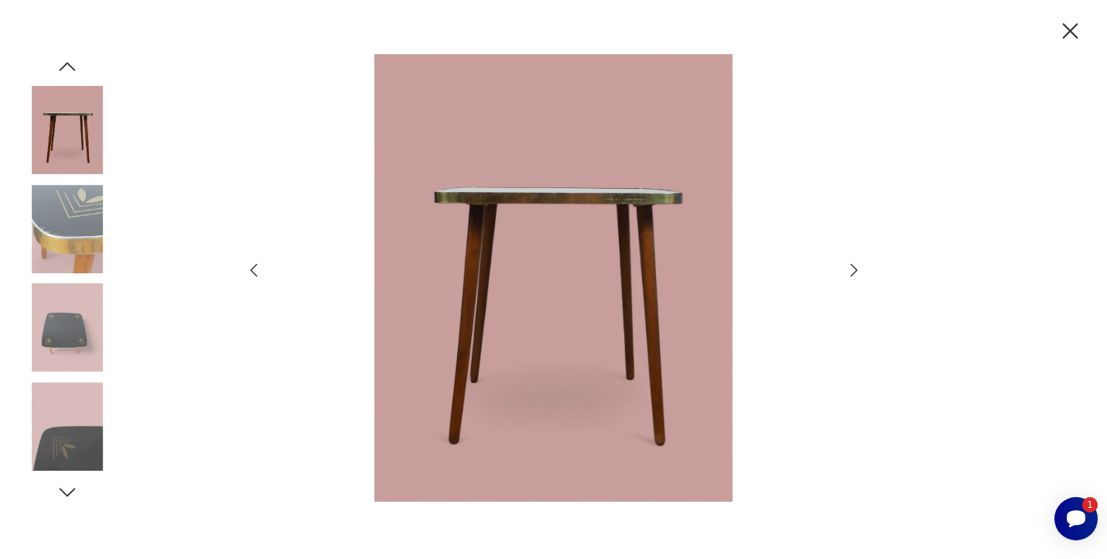
click at [858, 271] on icon "button" at bounding box center [854, 270] width 19 height 19
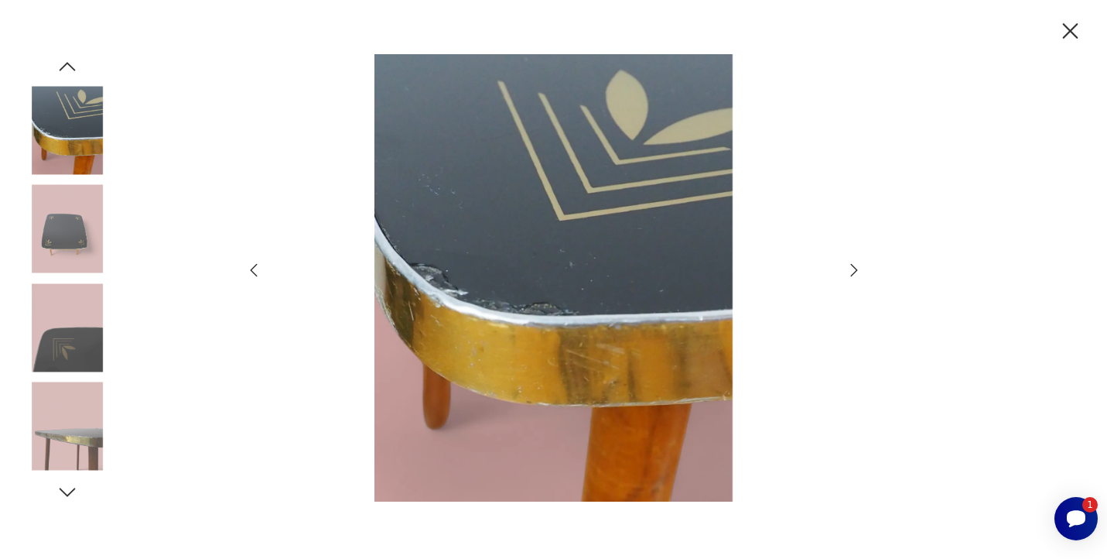
click at [858, 271] on icon "button" at bounding box center [854, 270] width 19 height 19
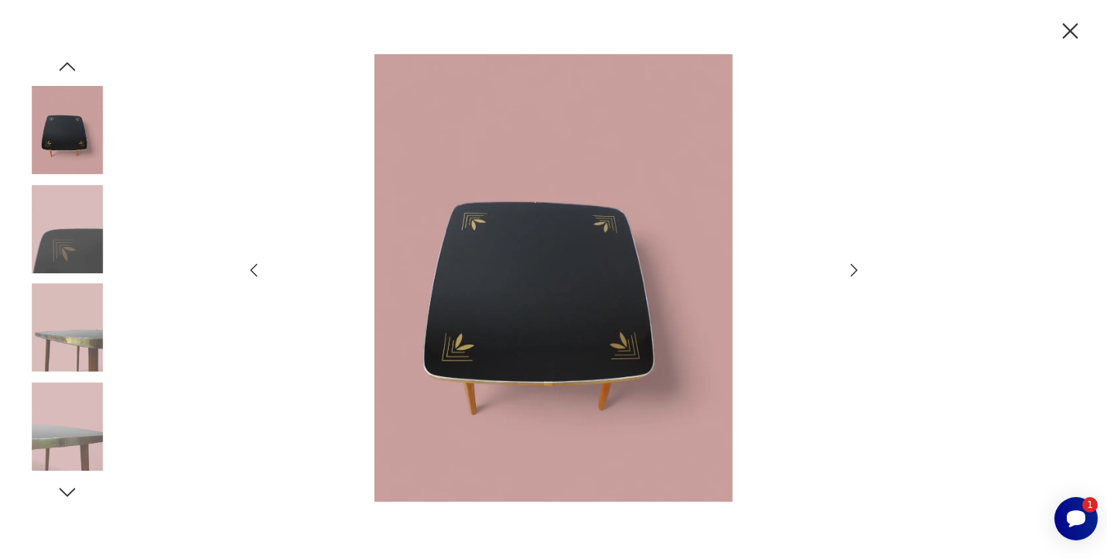
click at [80, 334] on img at bounding box center [67, 327] width 88 height 88
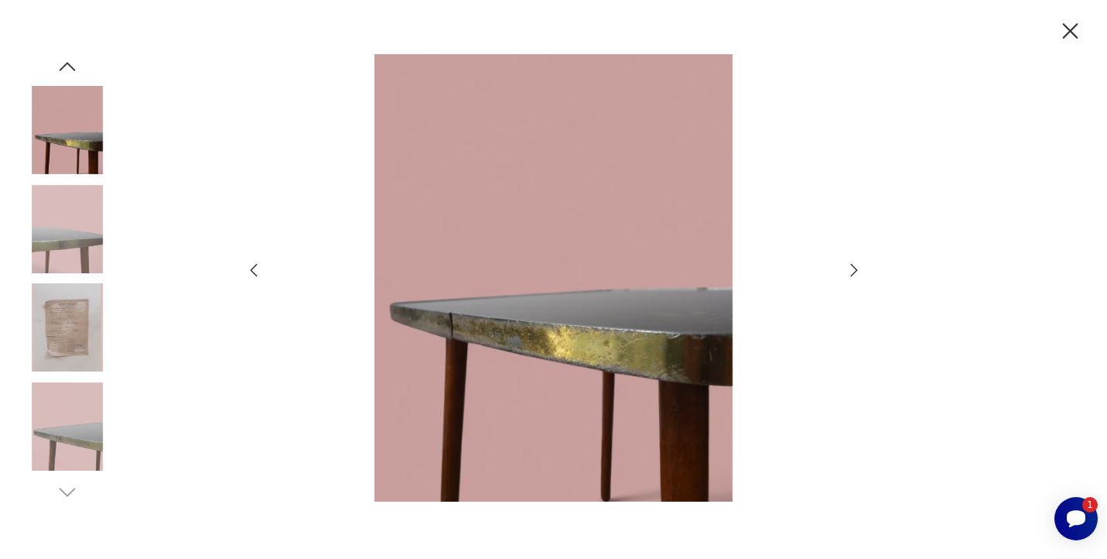
click at [83, 378] on div at bounding box center [67, 279] width 88 height 387
click at [1072, 28] on icon "button" at bounding box center [1070, 31] width 27 height 27
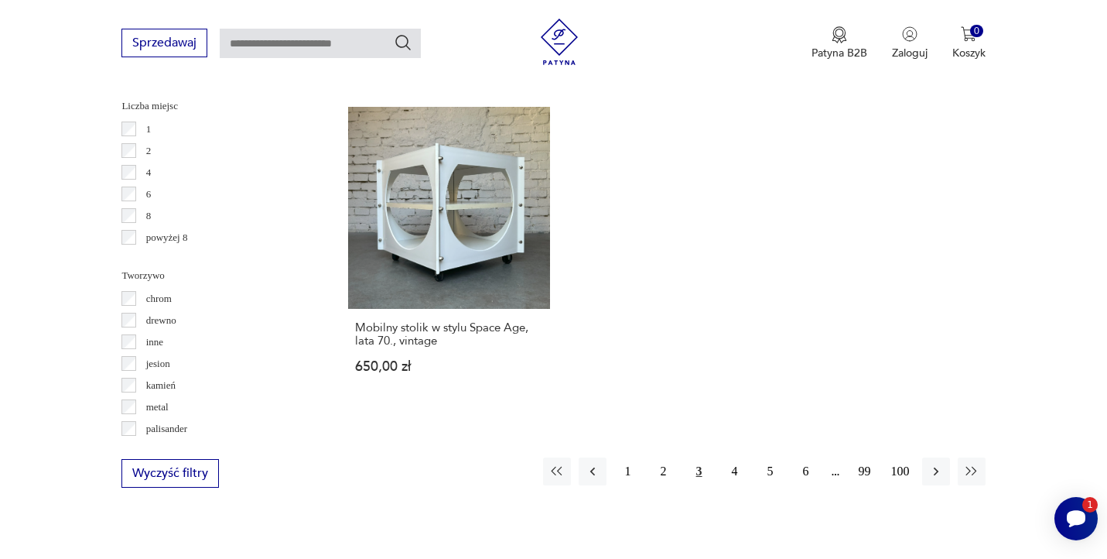
scroll to position [2311, 0]
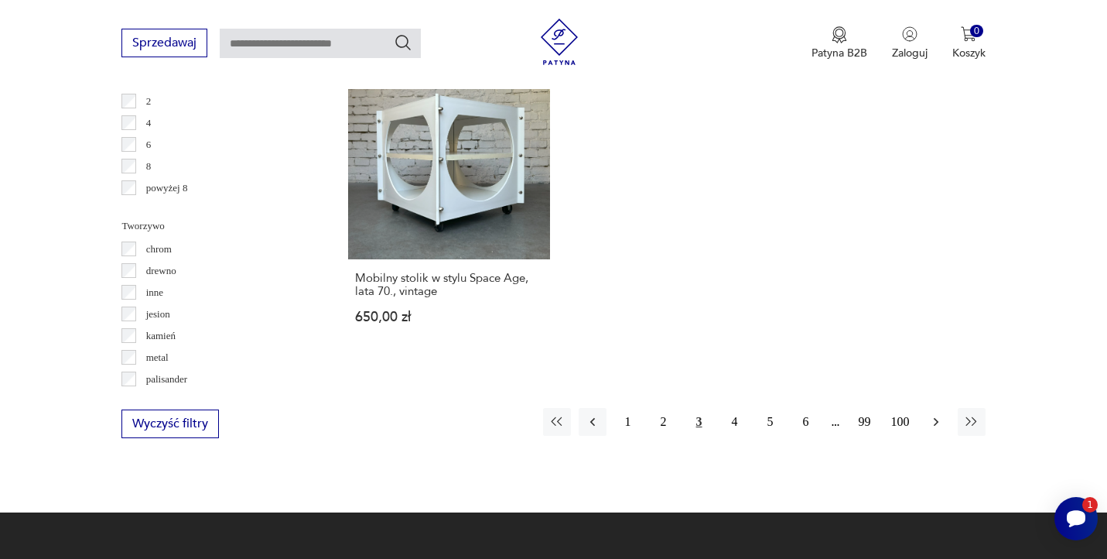
click at [943, 414] on icon "button" at bounding box center [936, 421] width 15 height 15
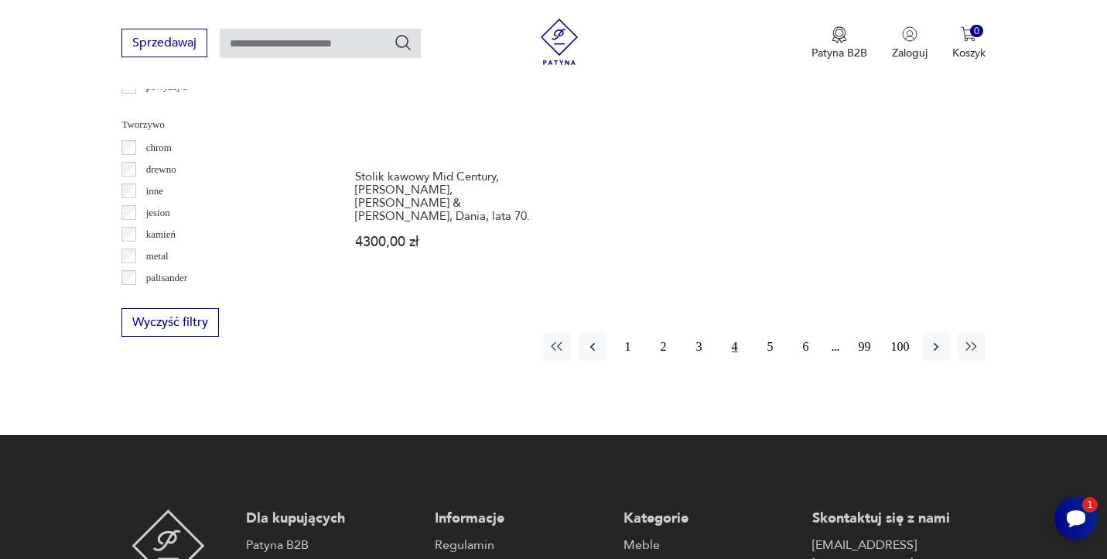
scroll to position [2414, 0]
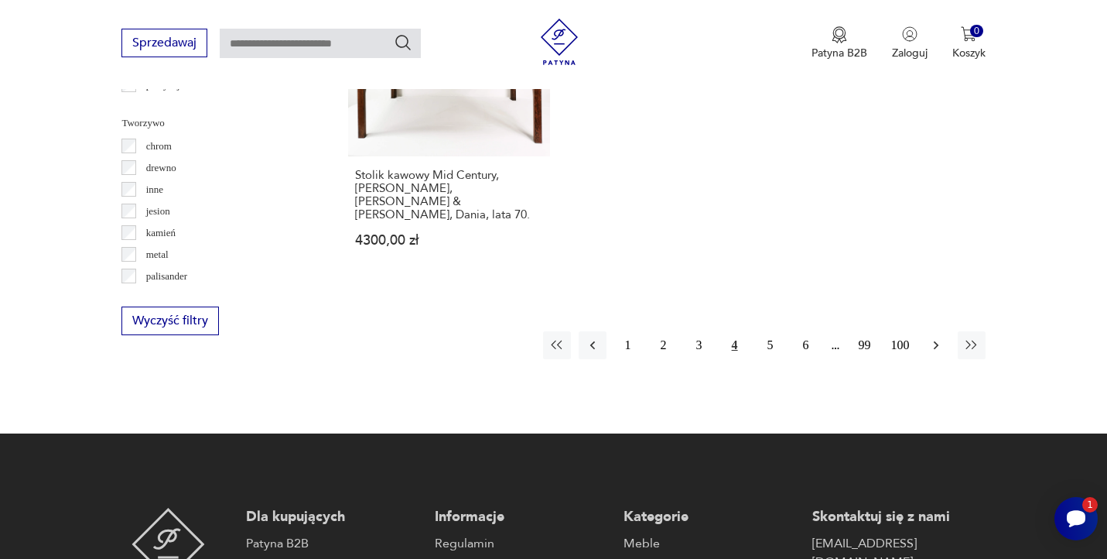
click at [937, 337] on icon "button" at bounding box center [936, 344] width 15 height 15
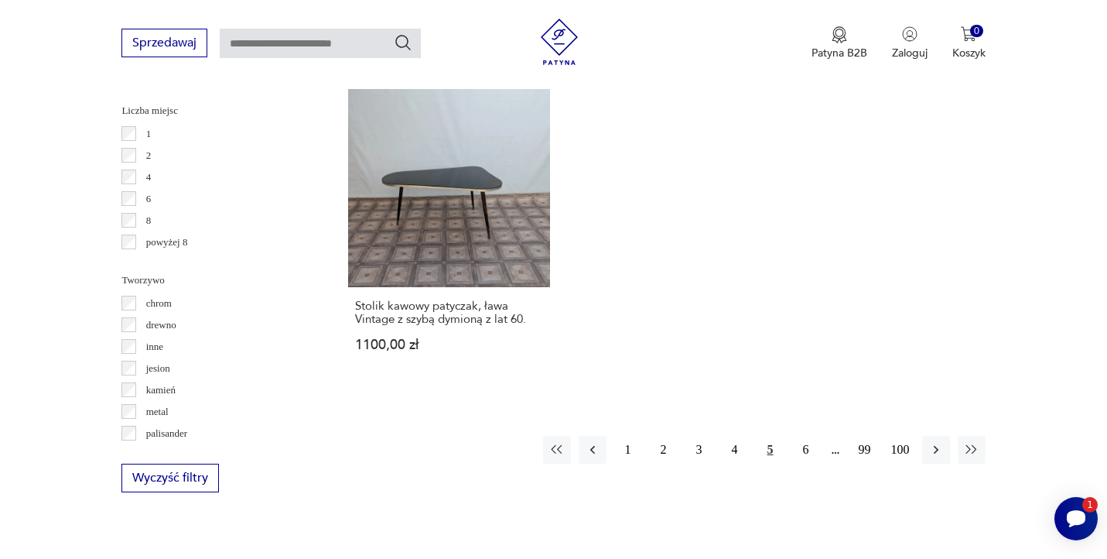
scroll to position [2270, 0]
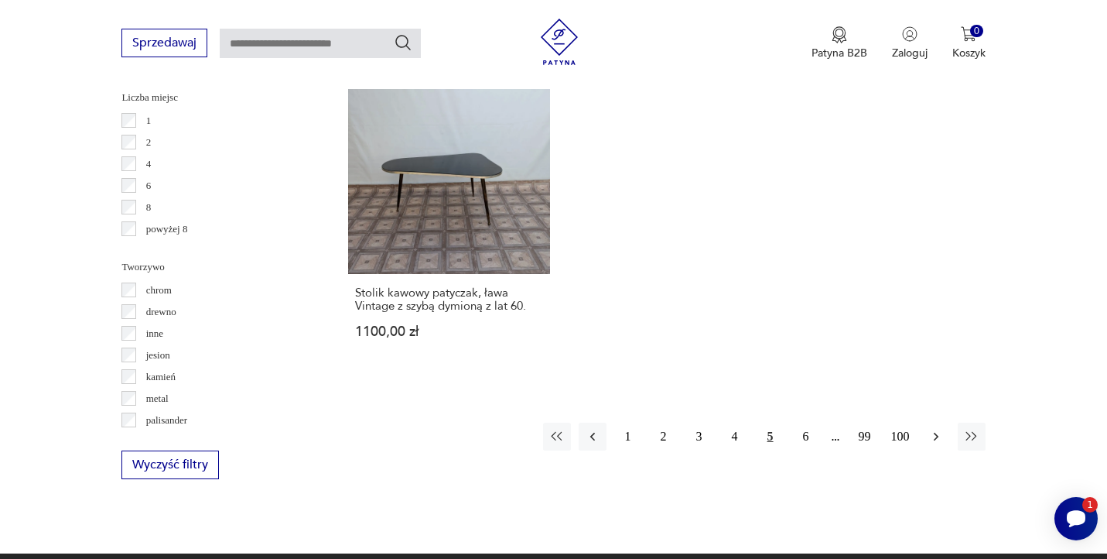
click at [930, 429] on icon "button" at bounding box center [936, 436] width 15 height 15
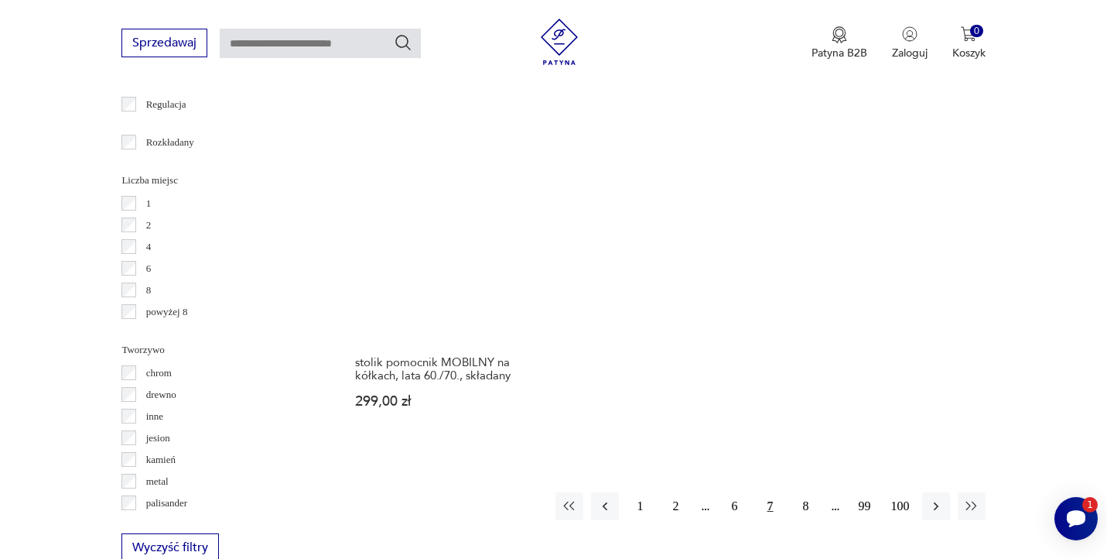
scroll to position [2192, 0]
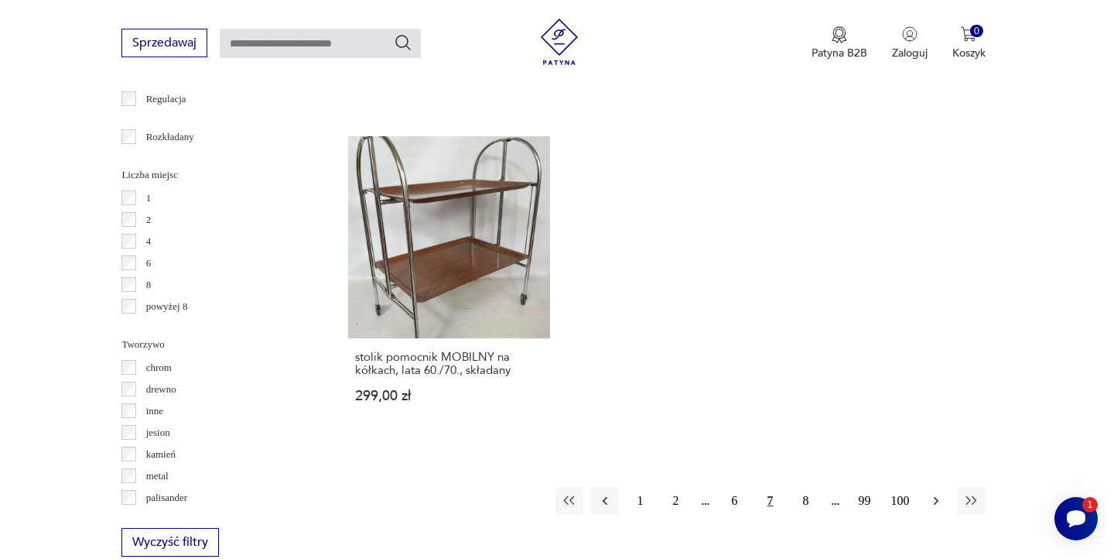
click at [932, 493] on icon "button" at bounding box center [936, 500] width 15 height 15
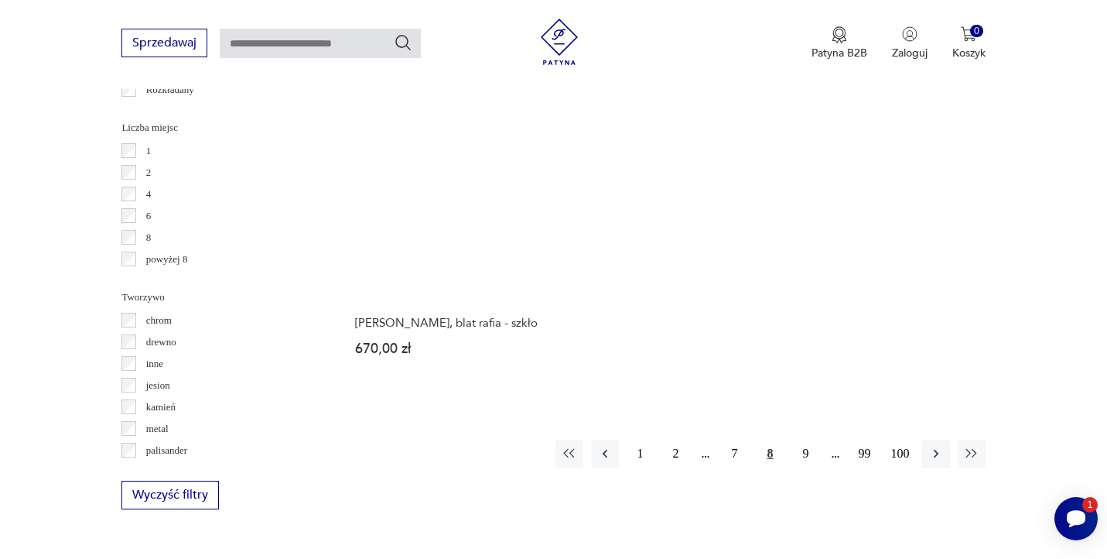
scroll to position [2249, 0]
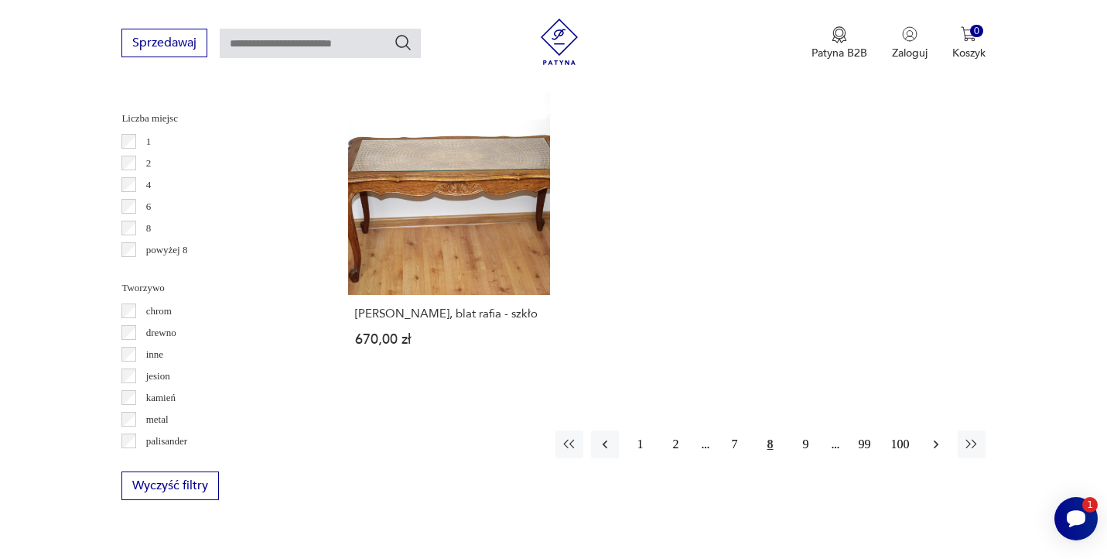
click at [930, 446] on icon "button" at bounding box center [936, 443] width 15 height 15
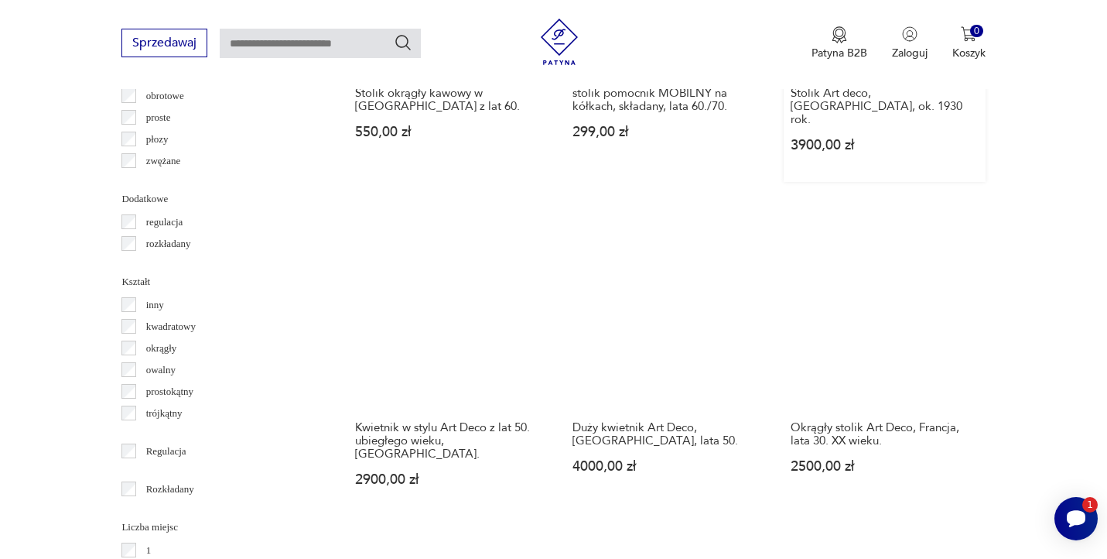
scroll to position [1845, 0]
